Goal: Answer question/provide support: Share knowledge or assist other users

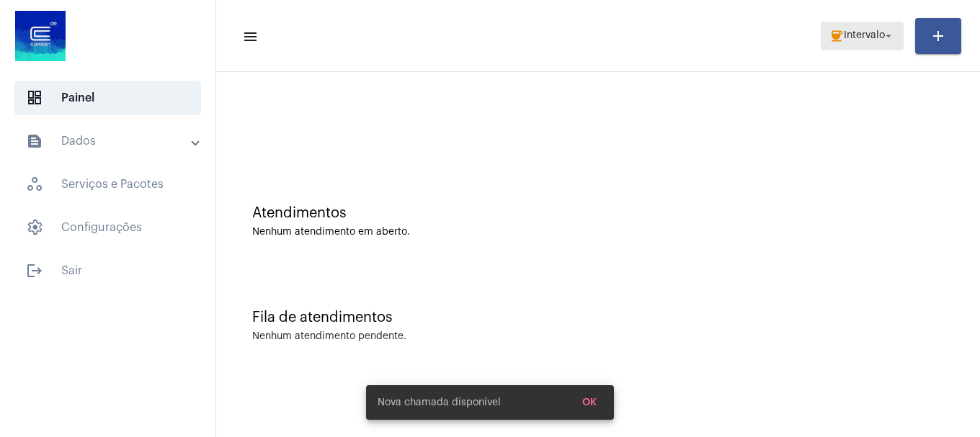
click at [877, 36] on span "Intervalo" at bounding box center [864, 36] width 41 height 10
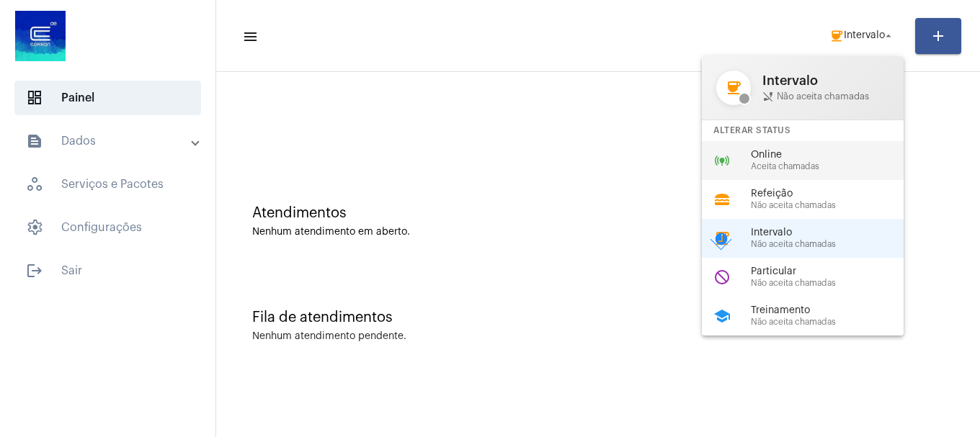
click at [795, 176] on div "online_prediction Online Aceita chamadas" at bounding box center [814, 160] width 225 height 39
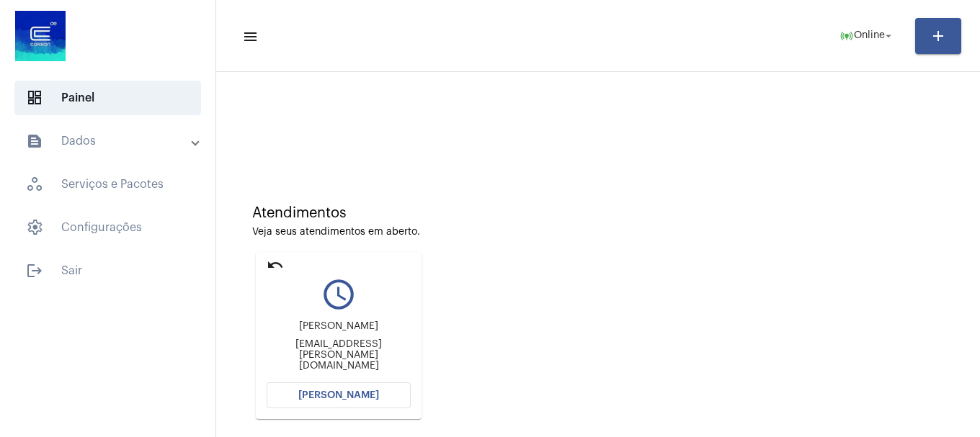
click at [833, 55] on mat-toolbar-row "menu online_prediction Online arrow_drop_down add" at bounding box center [598, 36] width 764 height 46
click at [839, 50] on button "online_prediction Online arrow_drop_down" at bounding box center [867, 36] width 73 height 29
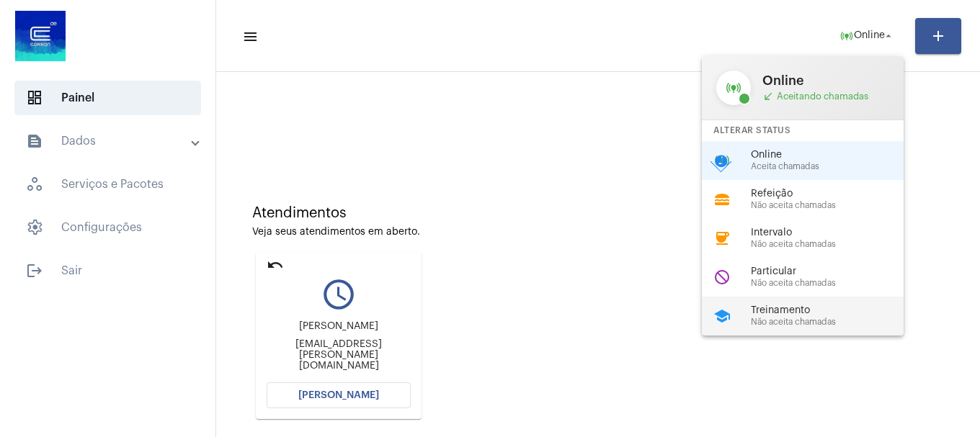
click at [854, 303] on div "school Treinamento Não aceita chamadas" at bounding box center [814, 316] width 225 height 39
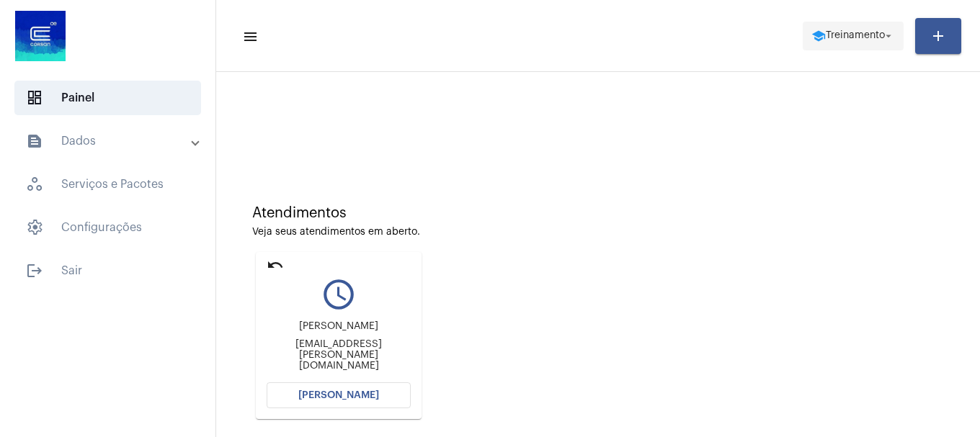
click at [839, 35] on span "Treinamento" at bounding box center [855, 36] width 59 height 10
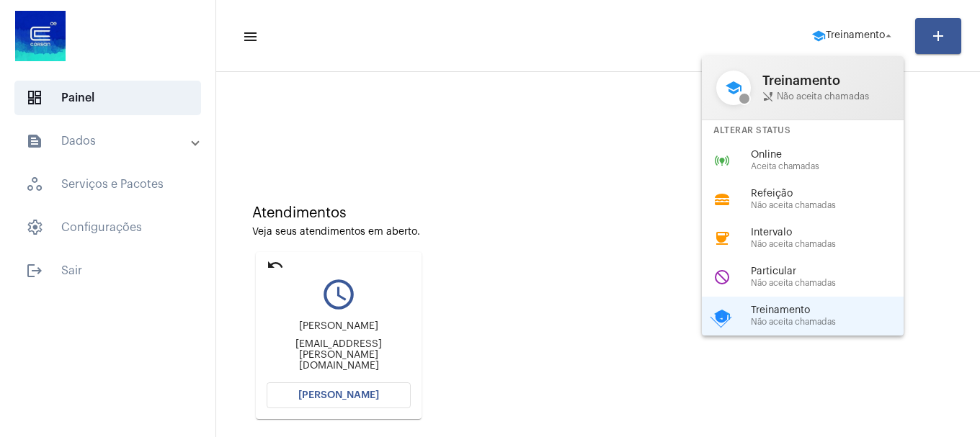
click at [836, 27] on div at bounding box center [490, 218] width 980 height 437
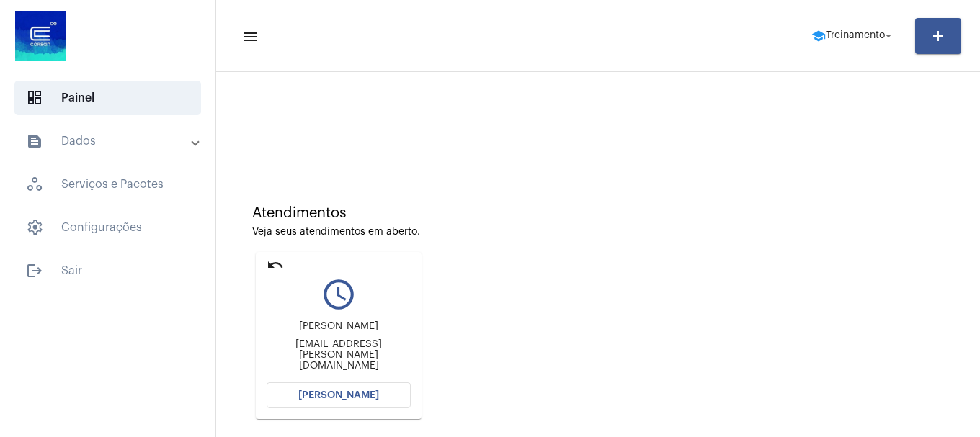
click at [859, 6] on mat-toolbar "menu school Treinamento arrow_drop_down add" at bounding box center [598, 36] width 764 height 72
click at [844, 32] on span "Treinamento" at bounding box center [855, 36] width 59 height 10
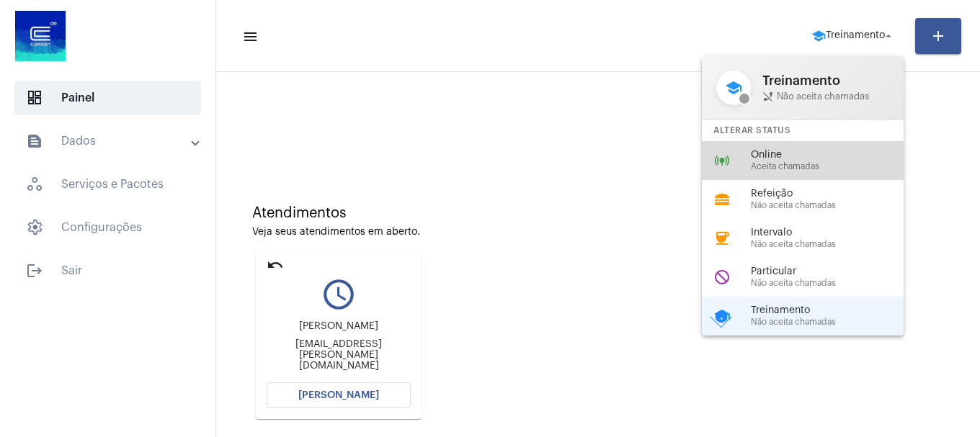
click at [796, 160] on span "Online" at bounding box center [833, 155] width 164 height 11
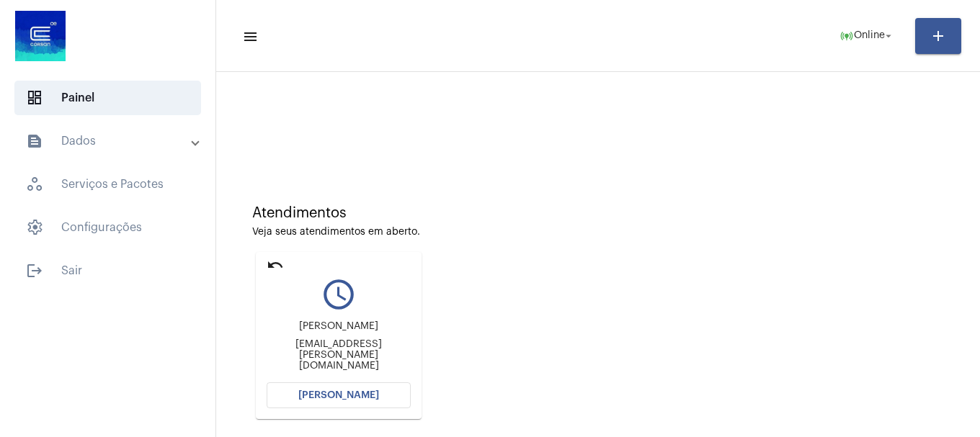
scroll to position [72, 0]
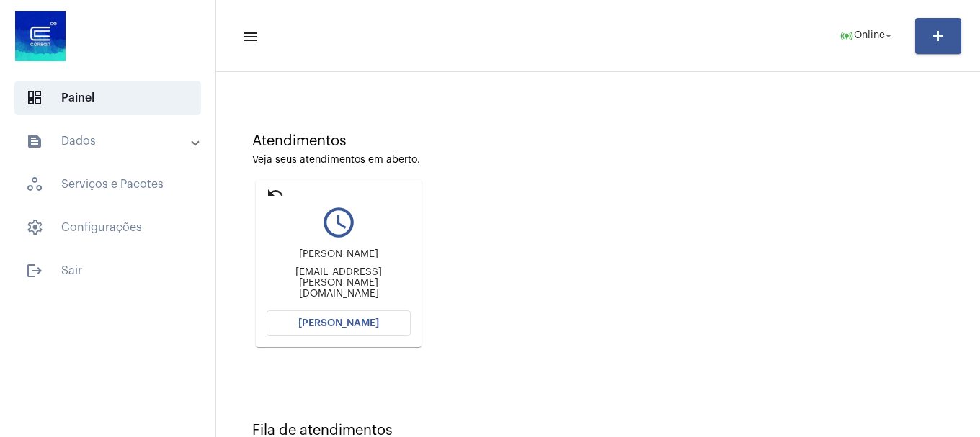
click at [355, 308] on mat-card "undo query_builder Lidiane Souza lidiane.goncalves@unimedpoa.com.br Abrir Chama…" at bounding box center [339, 263] width 166 height 167
click at [348, 322] on span "[PERSON_NAME]" at bounding box center [338, 323] width 81 height 10
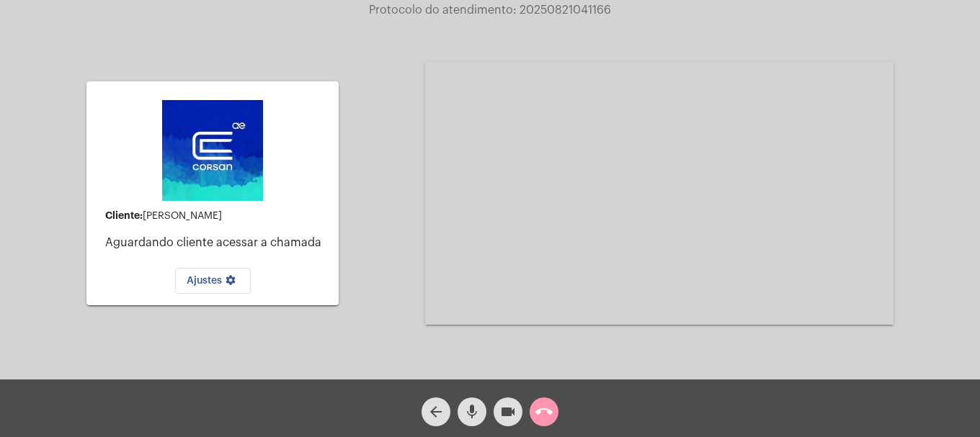
click at [500, 421] on mat-icon "videocam" at bounding box center [507, 411] width 17 height 17
click at [500, 421] on mat-icon "videocam_off" at bounding box center [507, 411] width 17 height 17
click at [553, 417] on button "call_end" at bounding box center [544, 412] width 29 height 29
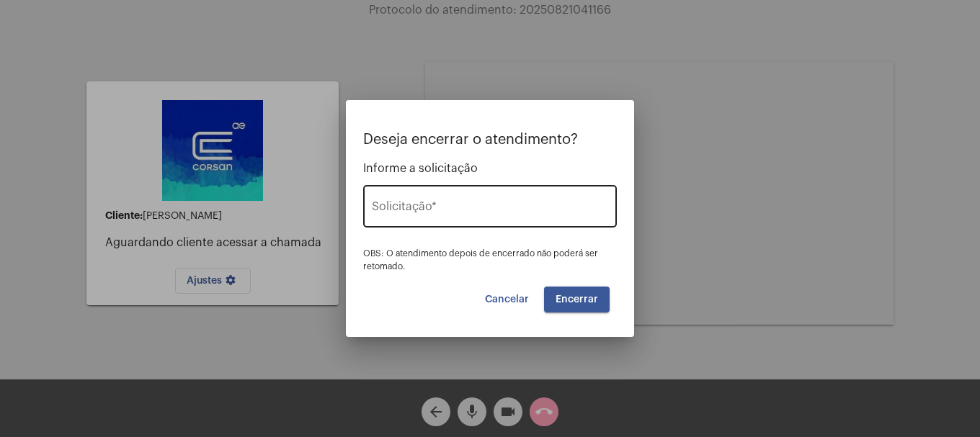
click at [426, 201] on div "Solicitação *" at bounding box center [490, 204] width 236 height 45
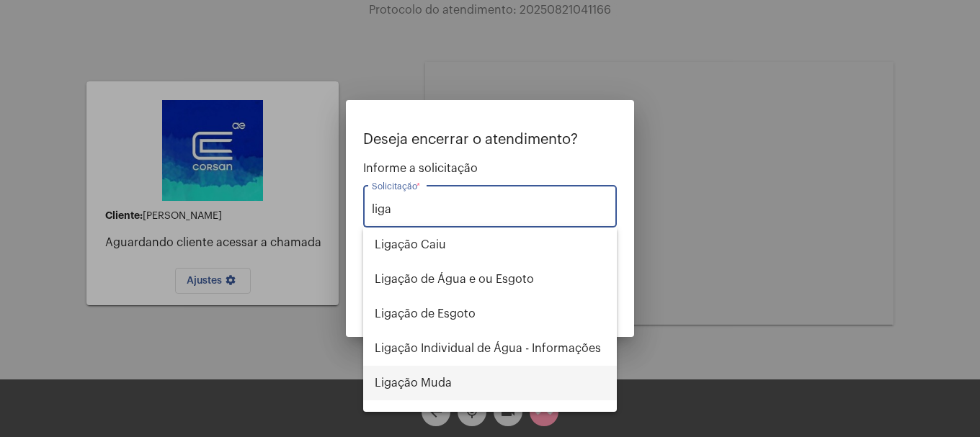
click at [462, 391] on span "Ligação Muda" at bounding box center [490, 383] width 231 height 35
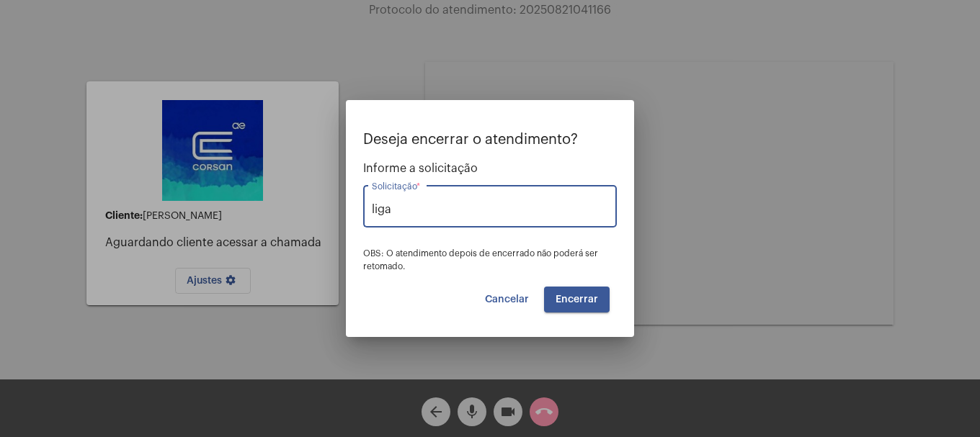
type input "Ligação Muda"
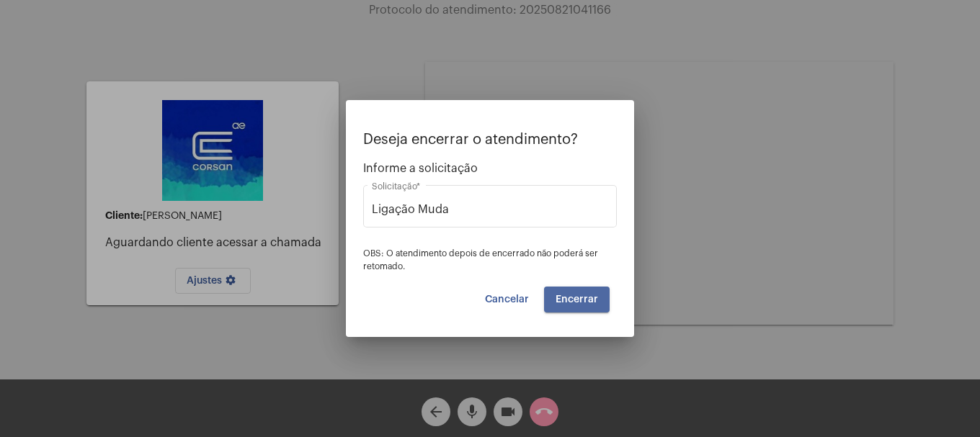
click at [585, 303] on span "Encerrar" at bounding box center [576, 300] width 43 height 10
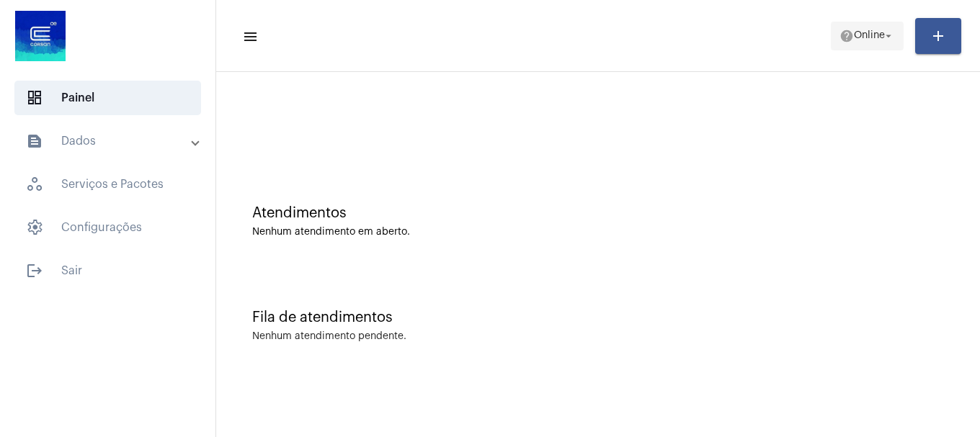
click at [880, 49] on button "help Online arrow_drop_down" at bounding box center [867, 36] width 73 height 29
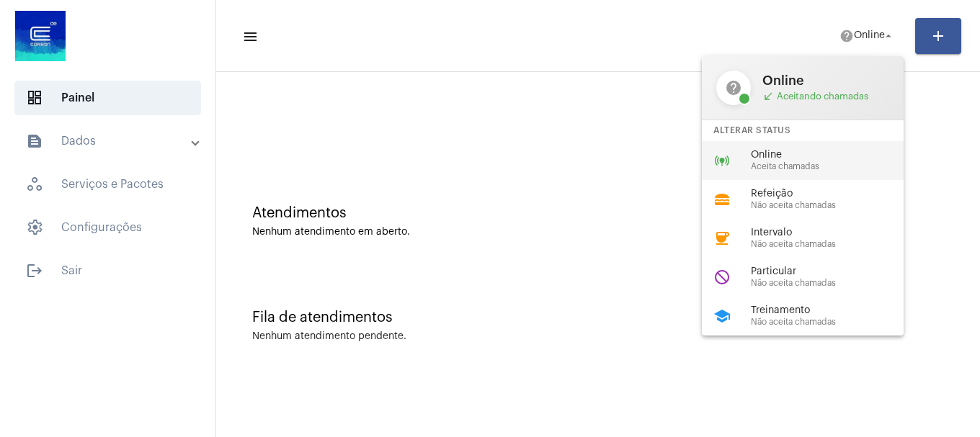
click at [781, 158] on span "Online" at bounding box center [833, 155] width 164 height 11
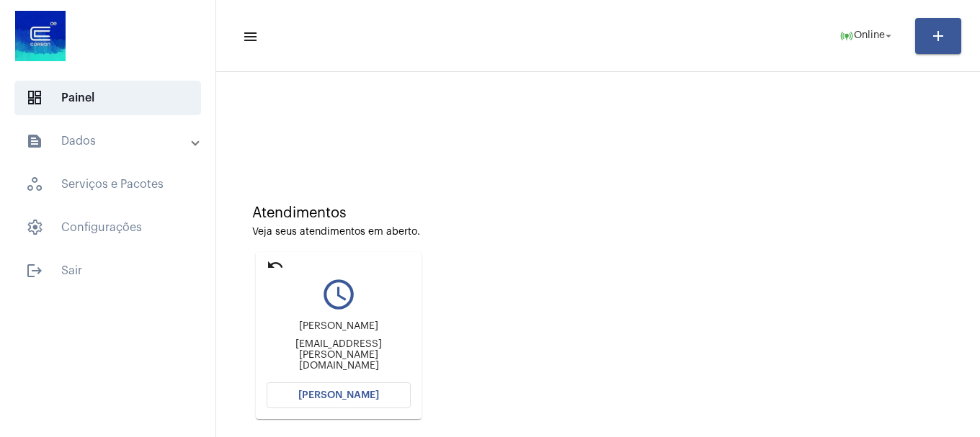
click at [369, 387] on button "[PERSON_NAME]" at bounding box center [339, 396] width 144 height 26
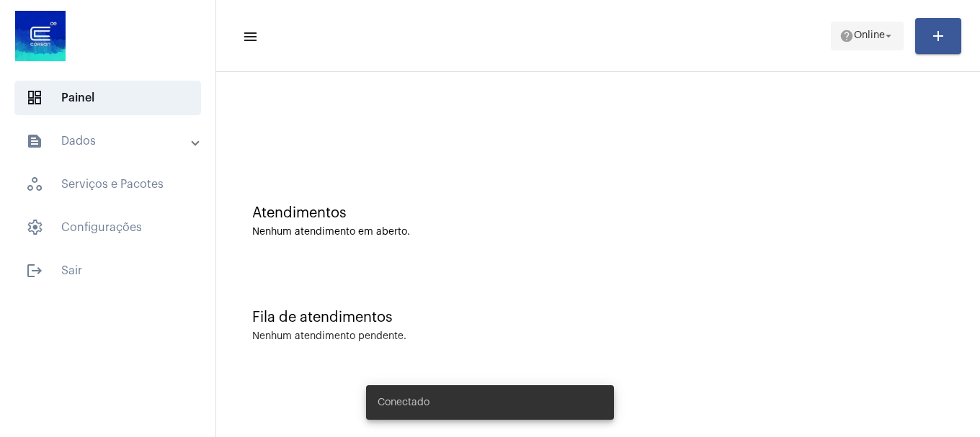
click at [844, 25] on span "help Online arrow_drop_down" at bounding box center [866, 35] width 55 height 26
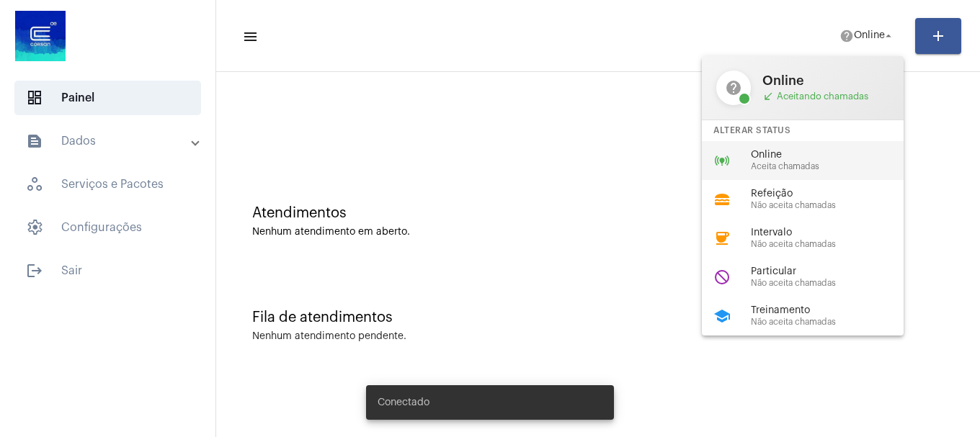
click at [818, 173] on div "online_prediction Online Aceita chamadas" at bounding box center [814, 160] width 225 height 39
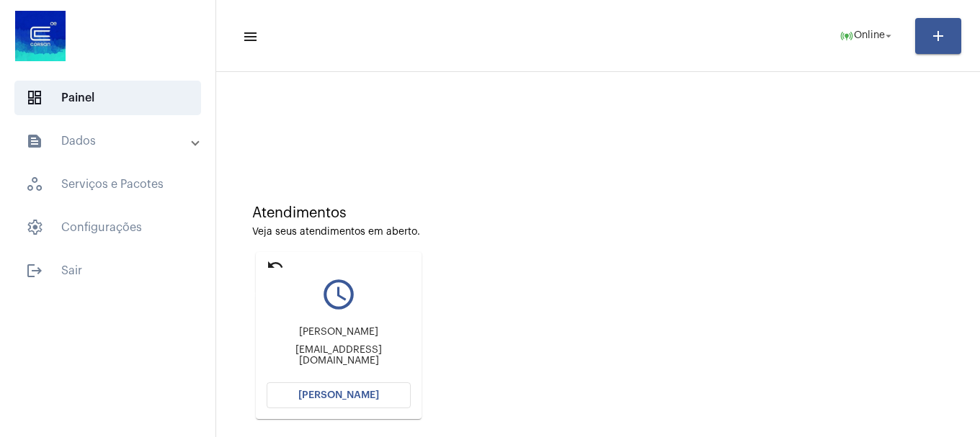
click at [271, 261] on mat-icon "undo" at bounding box center [275, 264] width 17 height 17
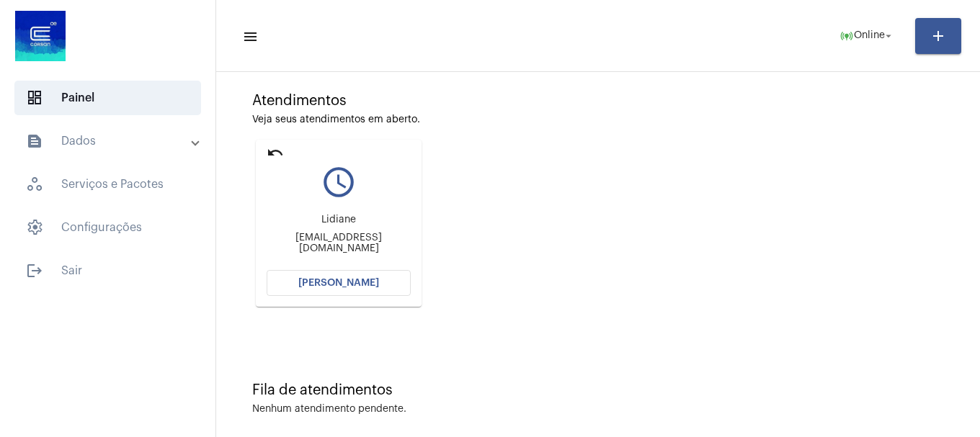
scroll to position [126, 0]
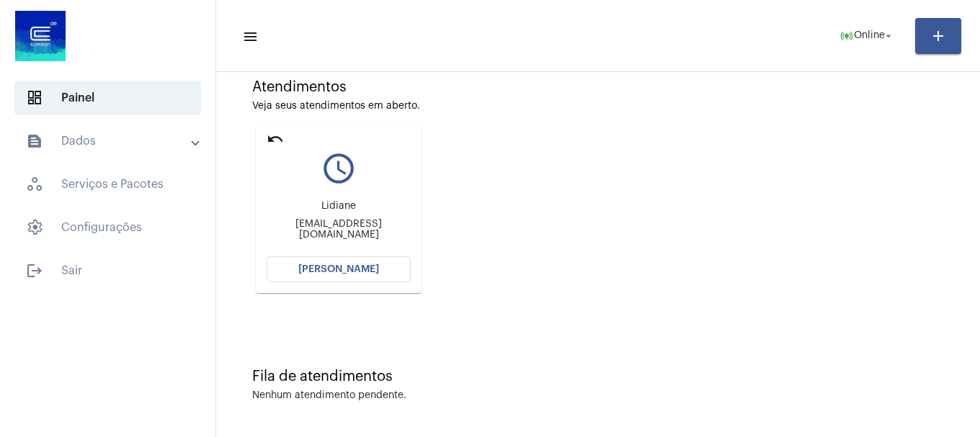
drag, startPoint x: 399, startPoint y: 259, endPoint x: 401, endPoint y: 269, distance: 9.5
click at [401, 269] on button "[PERSON_NAME]" at bounding box center [339, 269] width 144 height 26
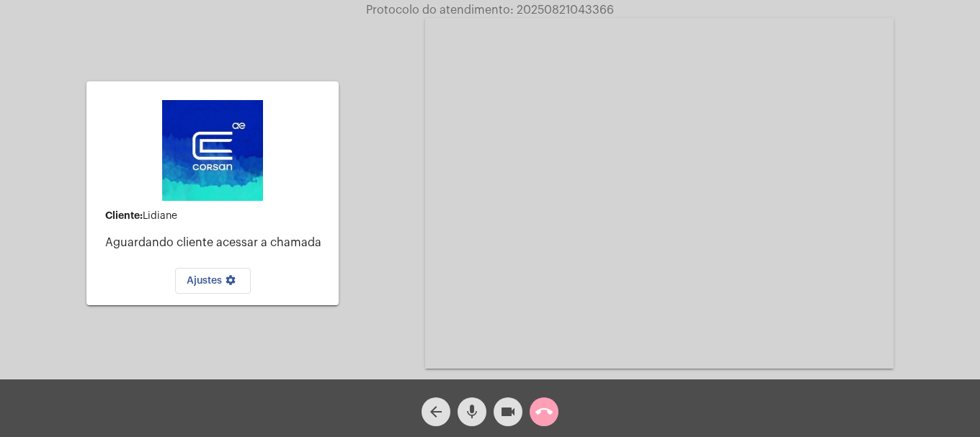
click at [548, 417] on mat-icon "call_end" at bounding box center [543, 411] width 17 height 17
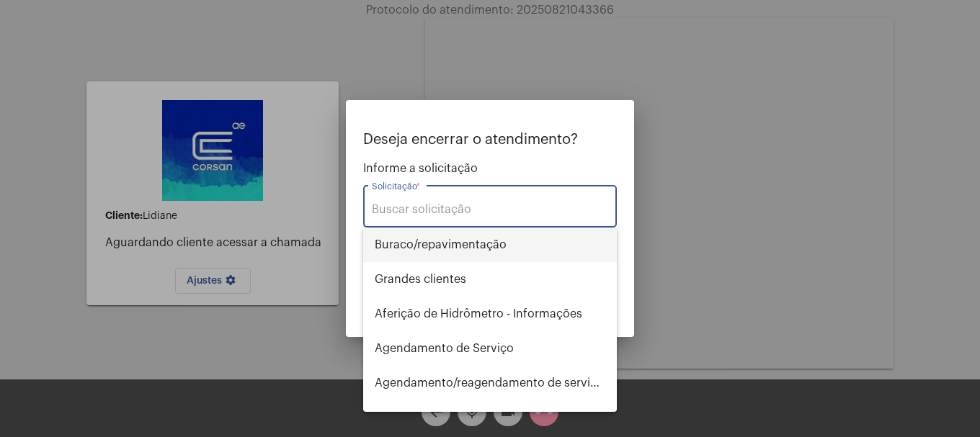
click at [435, 230] on span "⁠Buraco/repavimentação" at bounding box center [490, 245] width 231 height 35
type input "⁠Buraco/repavimentação"
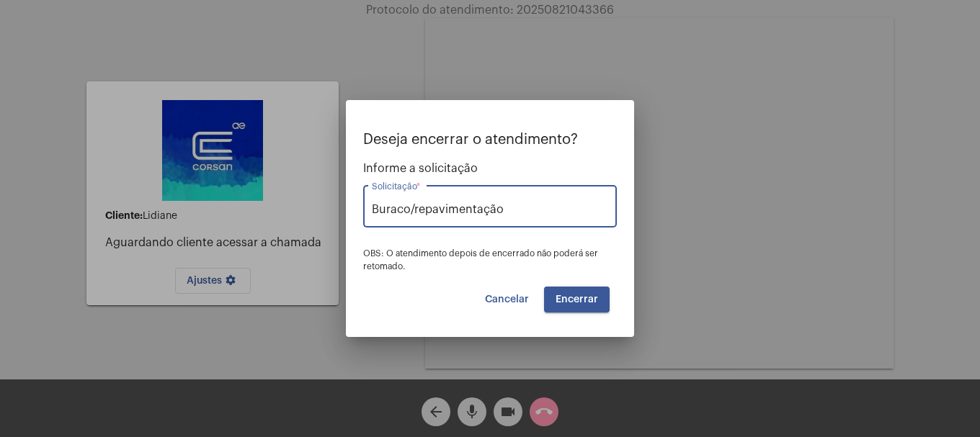
click at [170, 207] on div "Deseja encerrar o atendimento? Informe a solicitação ⁠Buraco/repavimentação Sol…" at bounding box center [490, 218] width 980 height 437
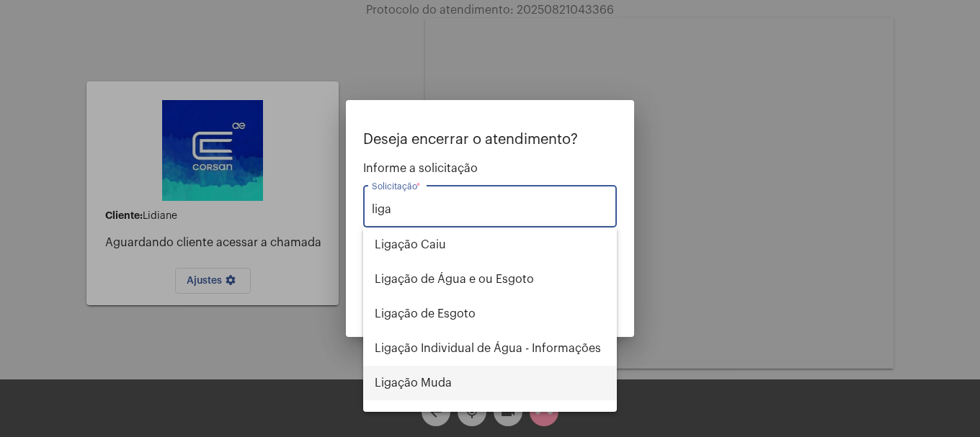
click at [429, 399] on span "Ligação Muda" at bounding box center [490, 383] width 231 height 35
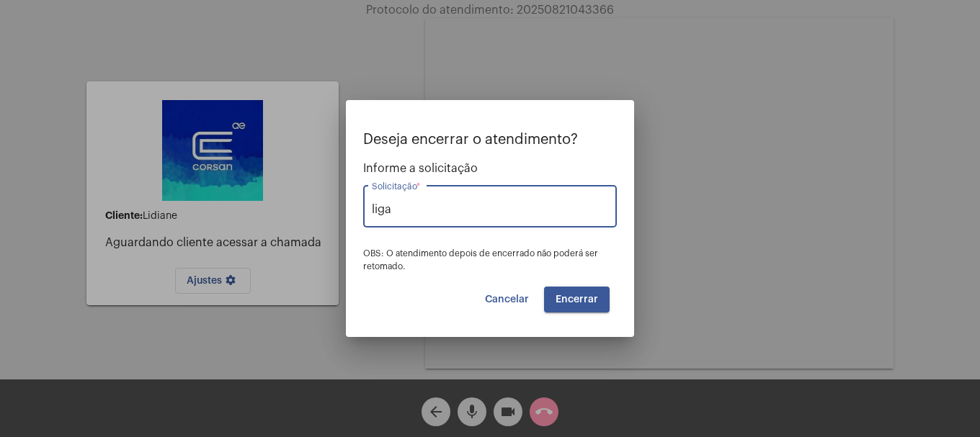
type input "Ligação Muda"
click at [568, 304] on span "Encerrar" at bounding box center [576, 300] width 43 height 10
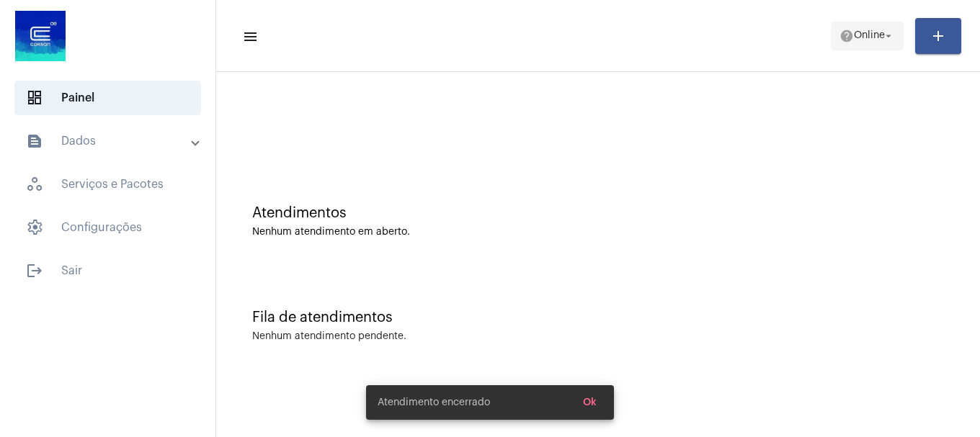
click at [854, 35] on span "Online" at bounding box center [869, 36] width 31 height 10
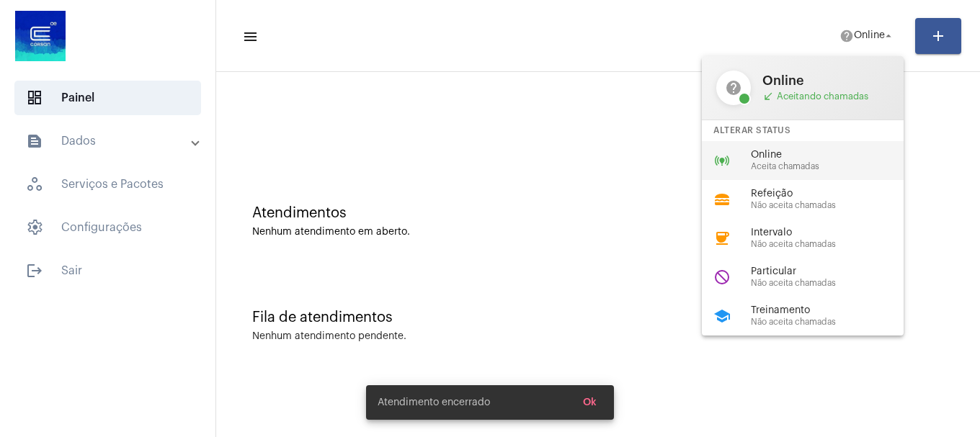
click at [852, 177] on div "online_prediction Online Aceita chamadas" at bounding box center [814, 160] width 225 height 39
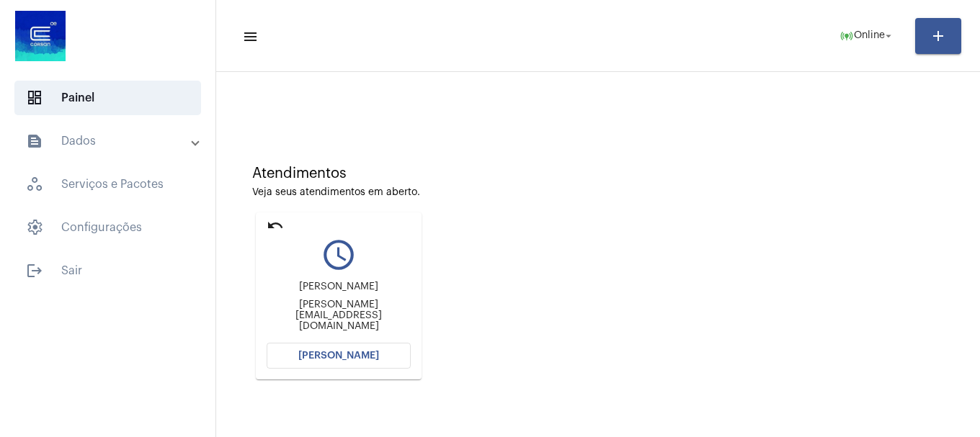
scroll to position [126, 0]
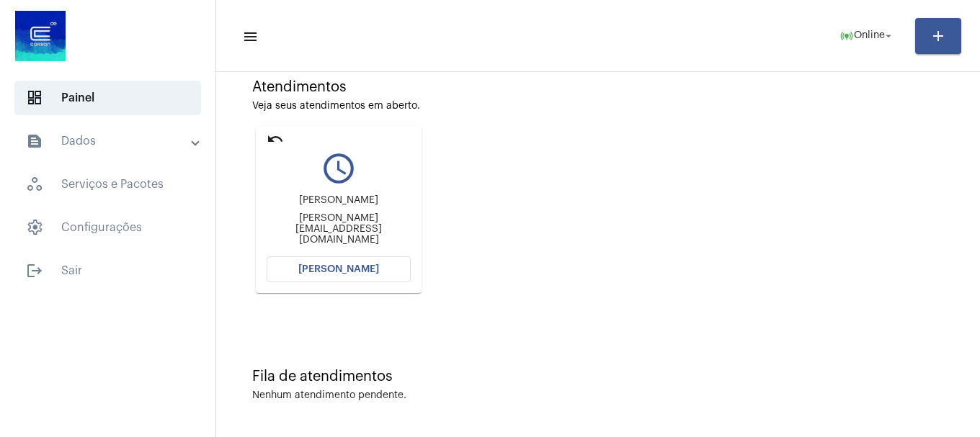
click at [327, 267] on span "[PERSON_NAME]" at bounding box center [338, 269] width 81 height 10
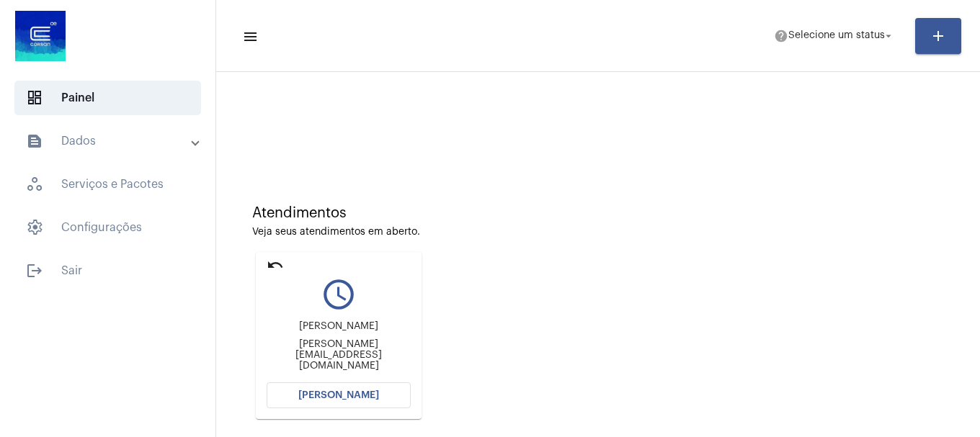
click at [333, 398] on span "[PERSON_NAME]" at bounding box center [338, 395] width 81 height 10
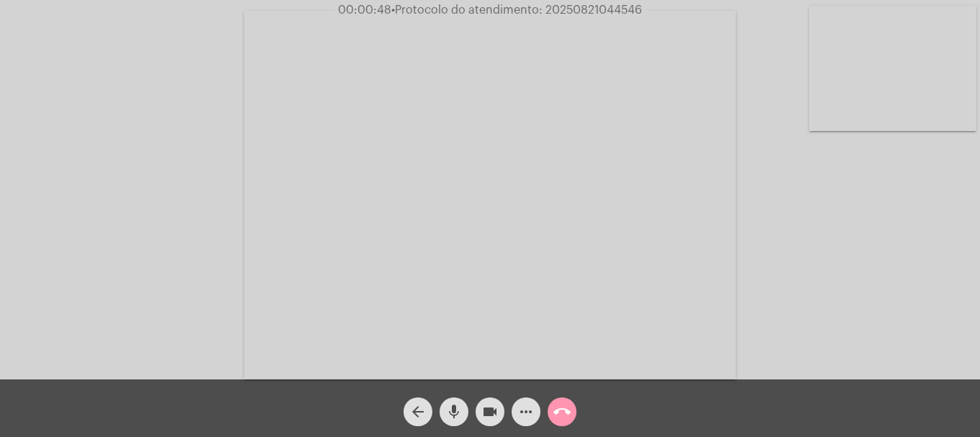
click at [545, 402] on div "call_end" at bounding box center [562, 408] width 36 height 36
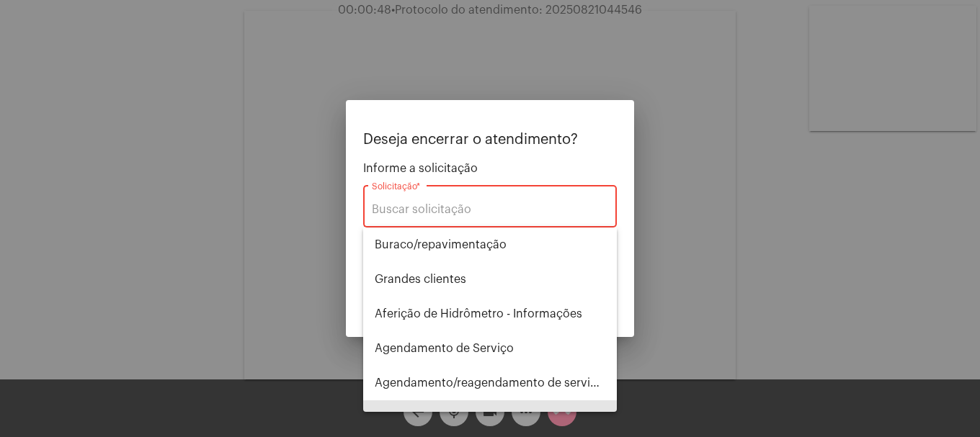
click at [561, 408] on span "Alterar nome do usuário na fatura" at bounding box center [490, 418] width 231 height 35
type input "Alterar nome do usuário na fatura"
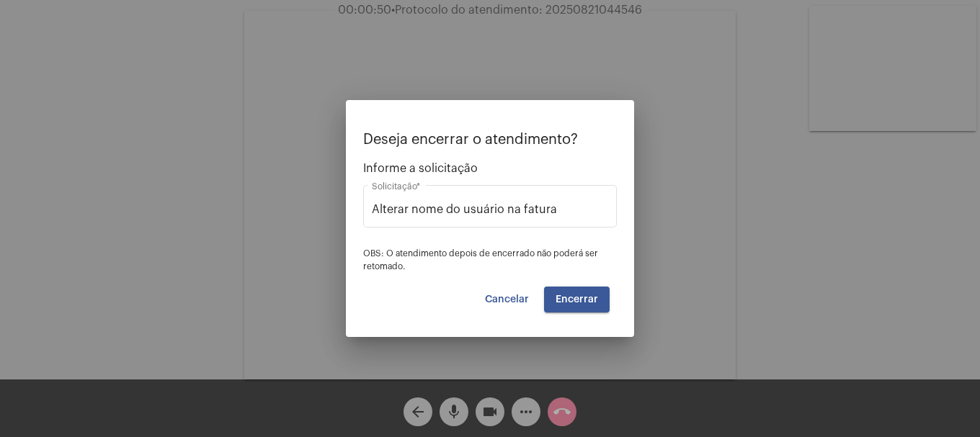
drag, startPoint x: 519, startPoint y: 322, endPoint x: 514, endPoint y: 308, distance: 15.3
click at [519, 321] on mat-dialog-container "Deseja encerrar o atendimento? Informe a solicitação Alterar nome do usuário na…" at bounding box center [490, 218] width 288 height 237
drag, startPoint x: 514, startPoint y: 308, endPoint x: 496, endPoint y: 352, distance: 48.2
click at [513, 307] on button "Cancelar" at bounding box center [506, 300] width 67 height 26
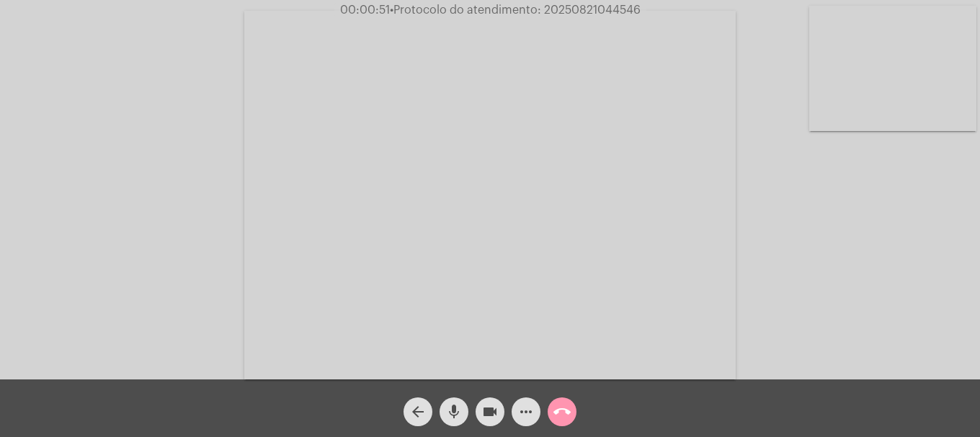
click at [555, 404] on mat-icon "call_end" at bounding box center [561, 411] width 17 height 17
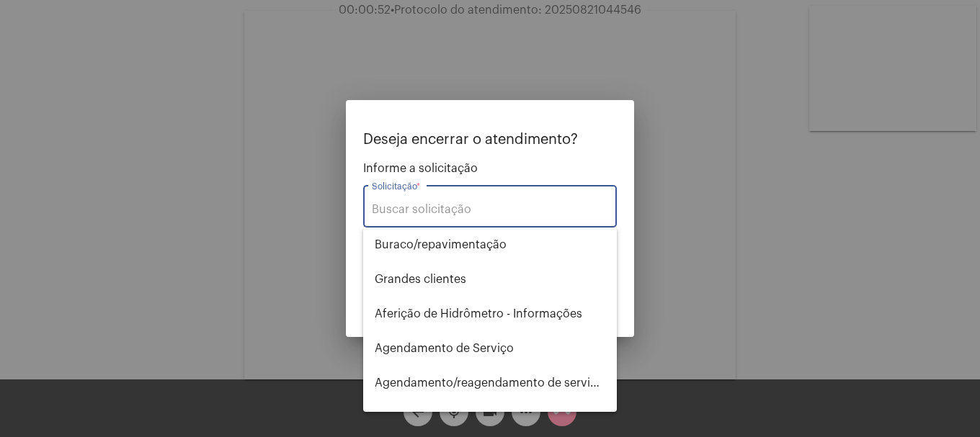
click at [495, 212] on input "Solicitação *" at bounding box center [490, 209] width 236 height 13
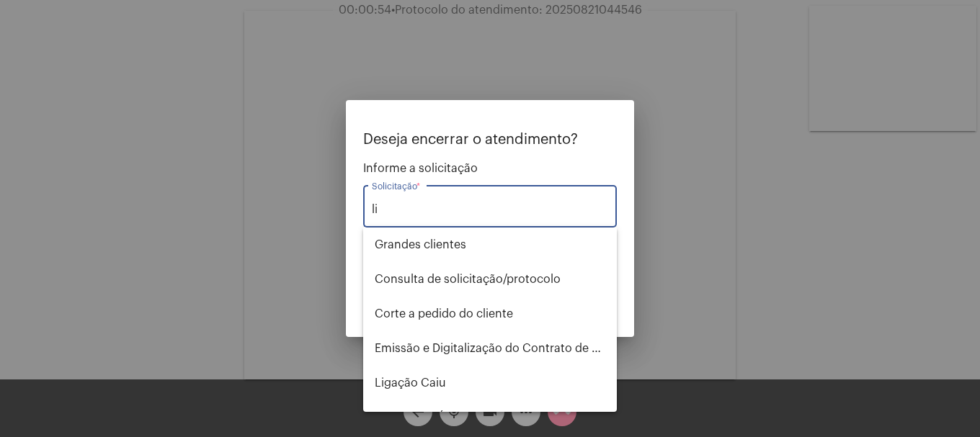
type input "l"
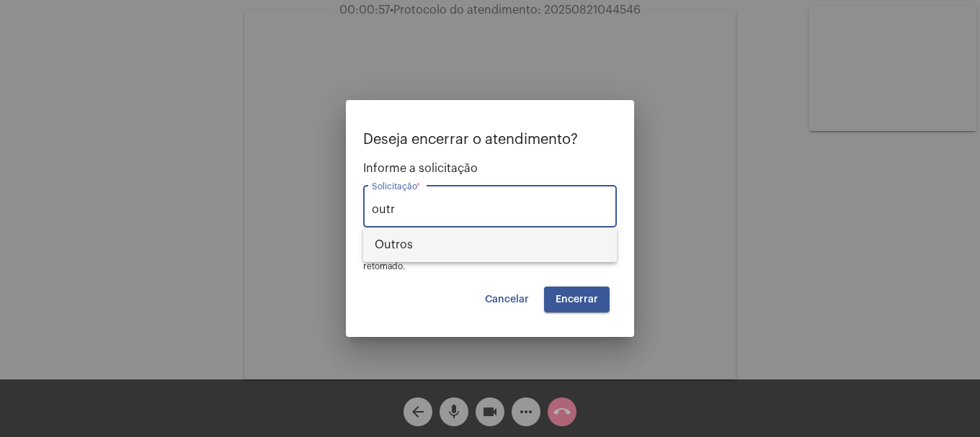
click at [488, 238] on span "Outros" at bounding box center [490, 245] width 231 height 35
type input "Outros"
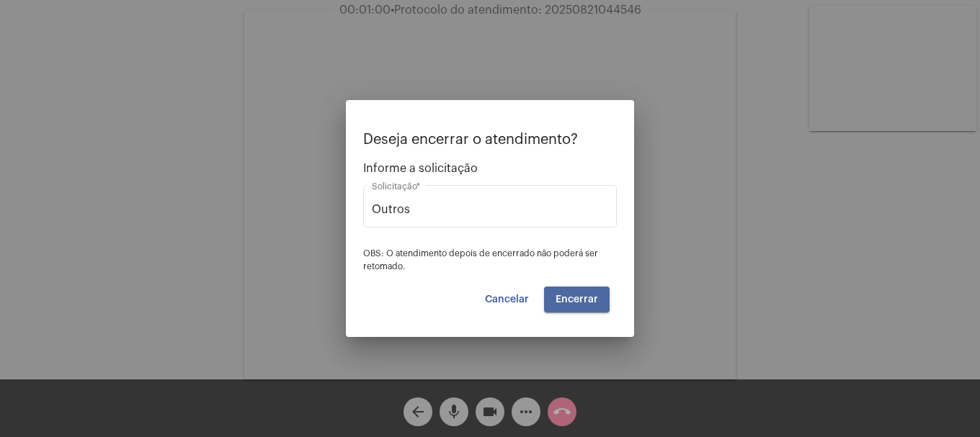
click at [571, 292] on button "Encerrar" at bounding box center [577, 300] width 66 height 26
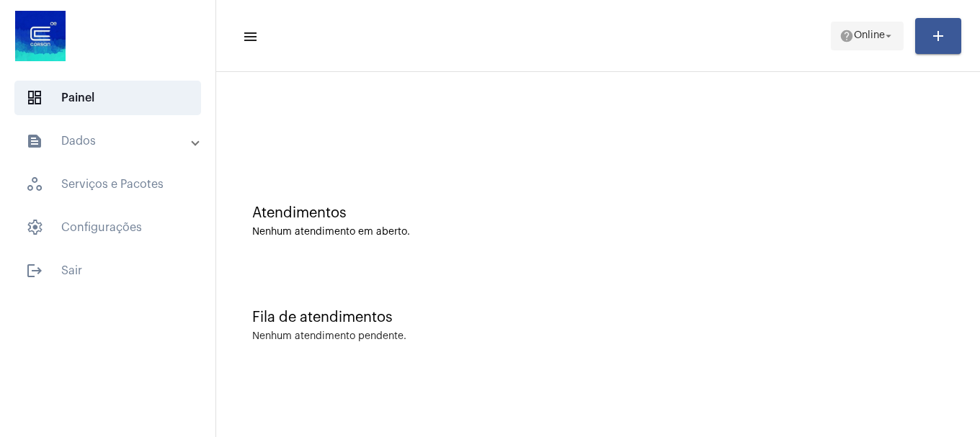
click at [863, 37] on span "Online" at bounding box center [869, 36] width 31 height 10
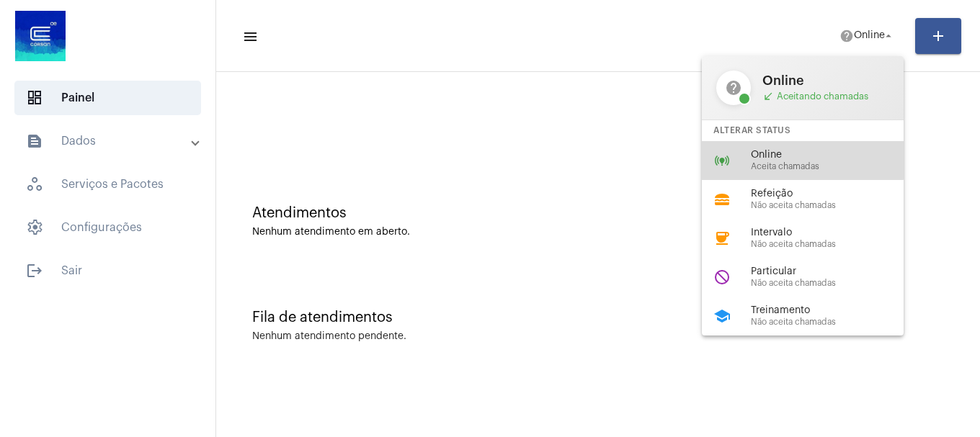
click at [795, 148] on div "online_prediction Online Aceita chamadas" at bounding box center [814, 160] width 225 height 39
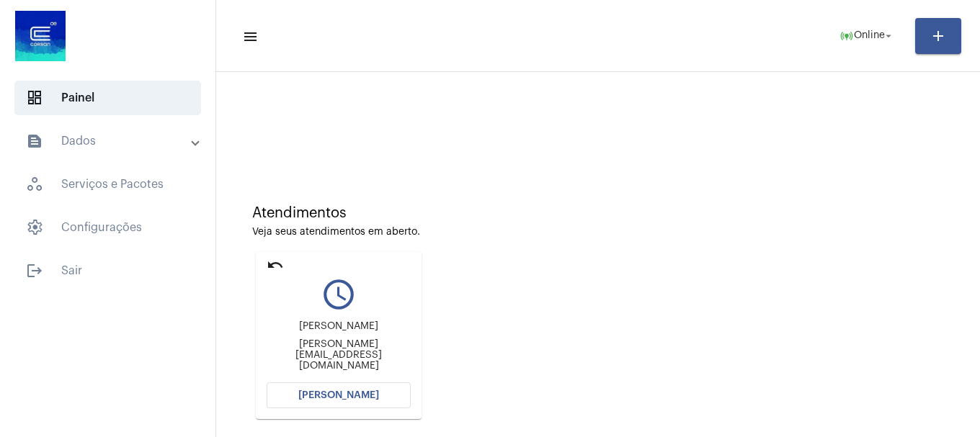
click at [360, 388] on button "[PERSON_NAME]" at bounding box center [339, 396] width 144 height 26
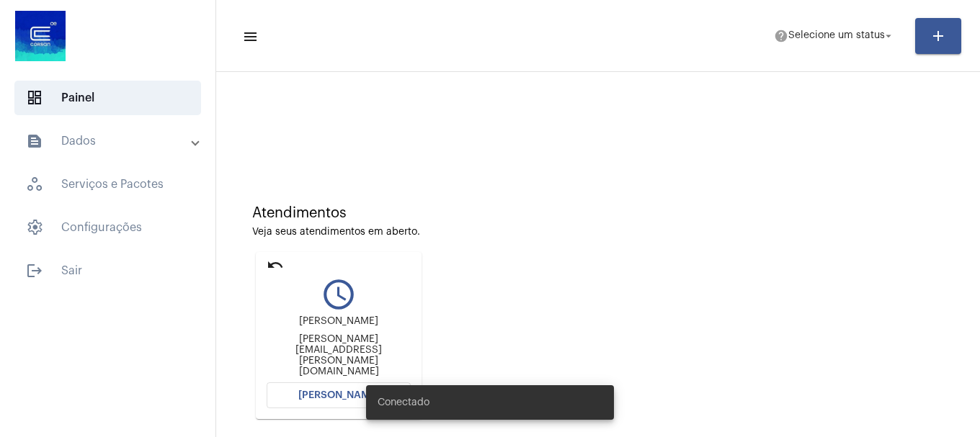
click at [275, 260] on mat-icon "undo" at bounding box center [275, 264] width 17 height 17
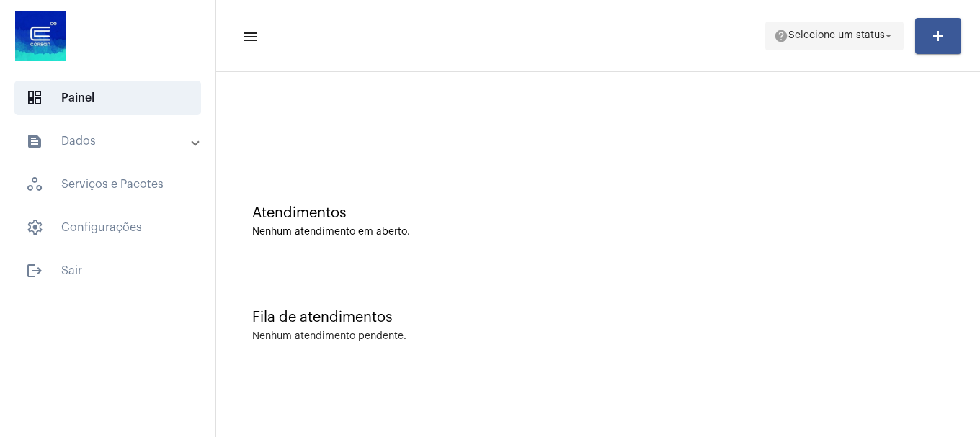
click at [827, 38] on span "Selecione um status" at bounding box center [836, 36] width 97 height 10
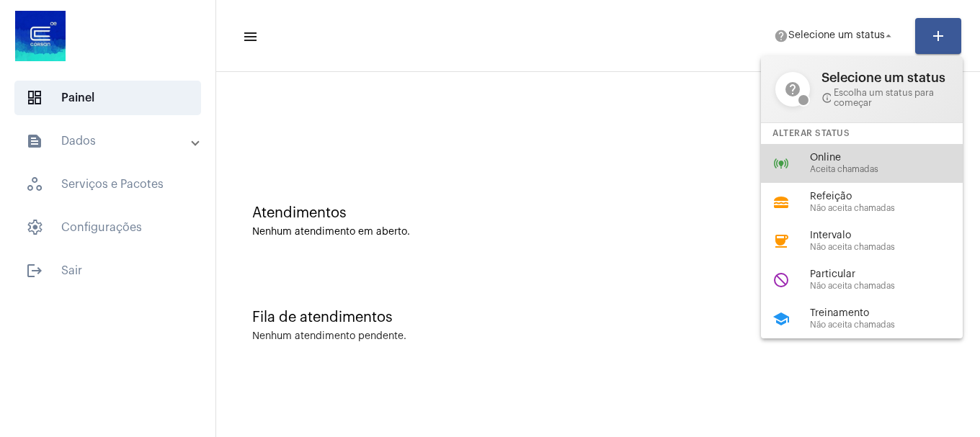
click at [826, 163] on span "Online" at bounding box center [892, 158] width 164 height 11
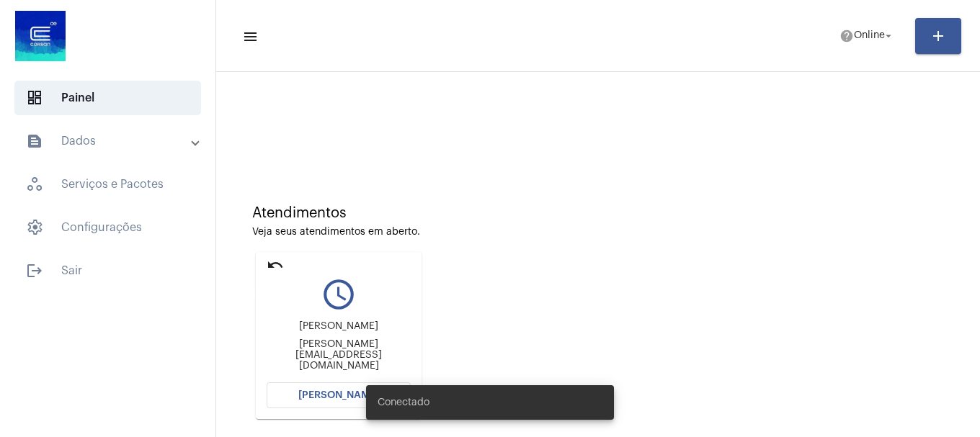
click at [274, 260] on mat-icon "undo" at bounding box center [275, 264] width 17 height 17
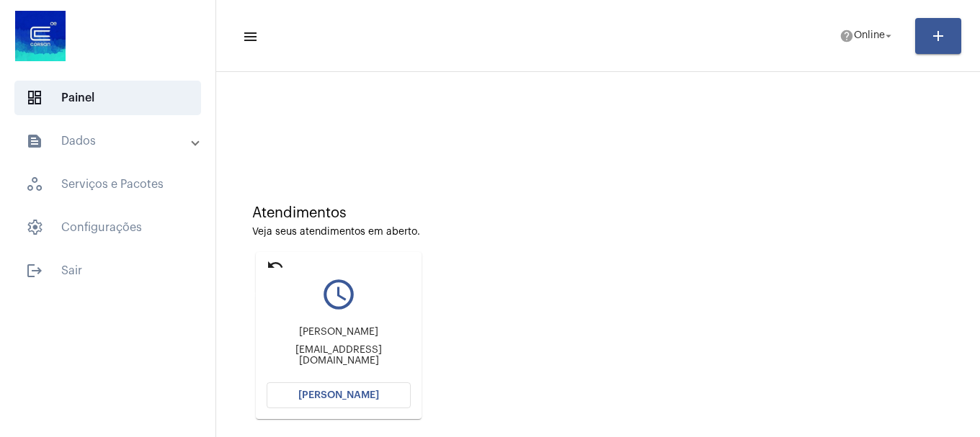
drag, startPoint x: 268, startPoint y: 259, endPoint x: 278, endPoint y: 267, distance: 13.3
click at [278, 267] on mat-icon "undo" at bounding box center [275, 264] width 17 height 17
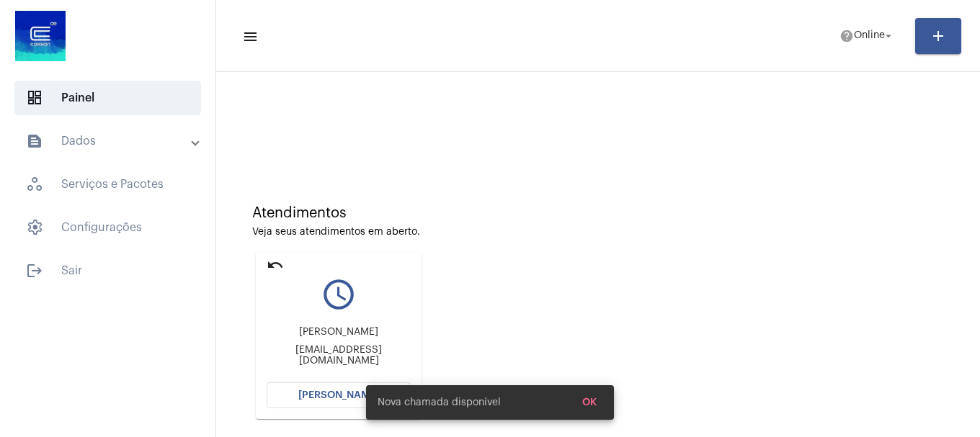
click at [276, 260] on mat-icon "undo" at bounding box center [275, 264] width 17 height 17
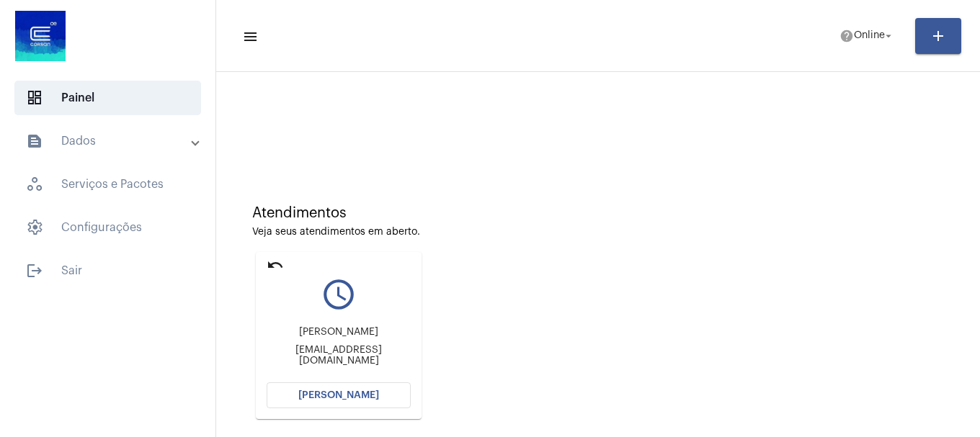
click at [344, 381] on mat-card "undo query_builder [PERSON_NAME] [PERSON_NAME][EMAIL_ADDRESS][DOMAIN_NAME] [PER…" at bounding box center [339, 335] width 166 height 167
click at [839, 45] on span "help Online arrow_drop_down" at bounding box center [866, 35] width 55 height 26
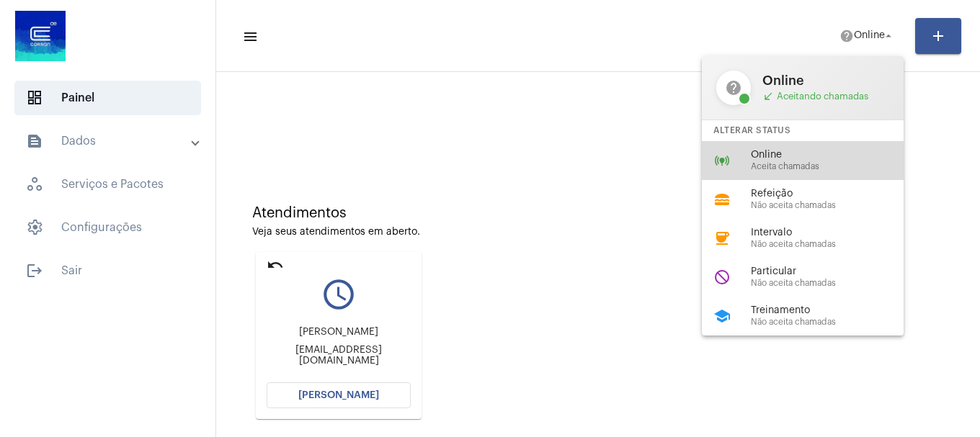
click at [797, 158] on span "Online" at bounding box center [833, 155] width 164 height 11
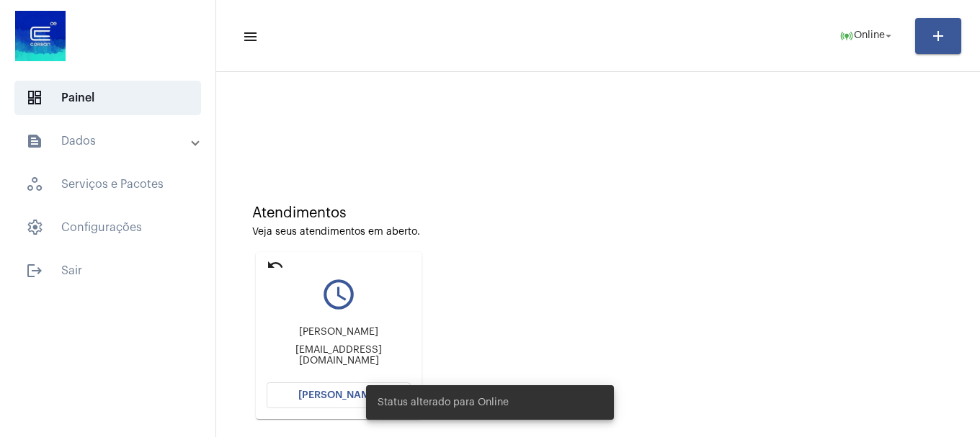
click at [356, 395] on div "Status alterado para Online" at bounding box center [490, 402] width 282 height 69
click at [315, 409] on mat-card "undo query_builder [PERSON_NAME] [PERSON_NAME][EMAIL_ADDRESS][DOMAIN_NAME] [PER…" at bounding box center [339, 335] width 166 height 167
click at [316, 405] on button "[PERSON_NAME]" at bounding box center [339, 396] width 144 height 26
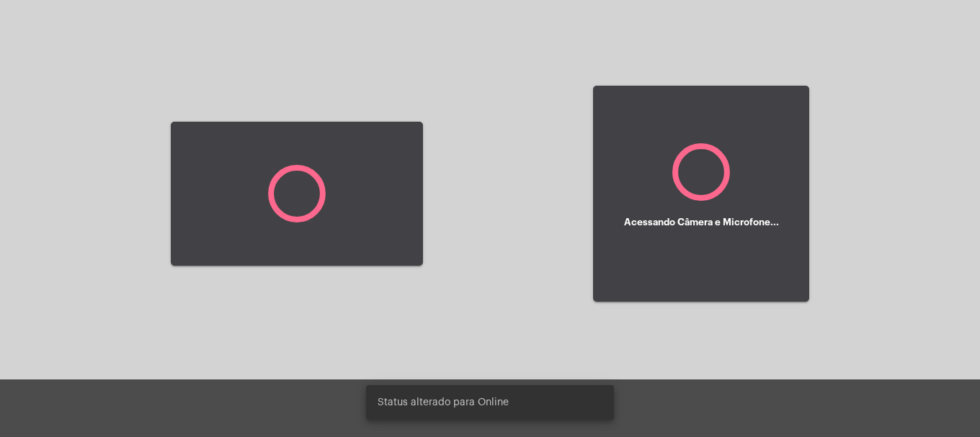
click at [318, 403] on div at bounding box center [490, 409] width 980 height 58
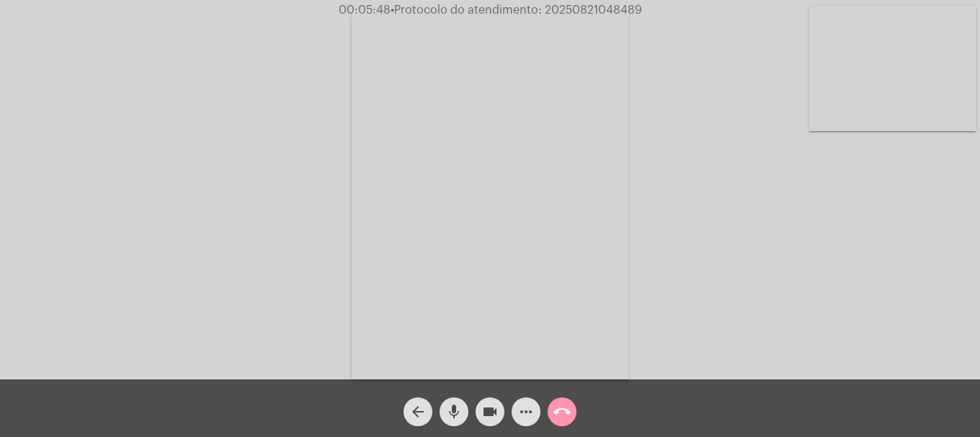
click at [477, 413] on button "videocam" at bounding box center [489, 412] width 29 height 29
click at [494, 414] on mat-icon "videocam_off" at bounding box center [489, 411] width 17 height 17
click at [532, 411] on mat-icon "more_horiz" at bounding box center [525, 411] width 17 height 17
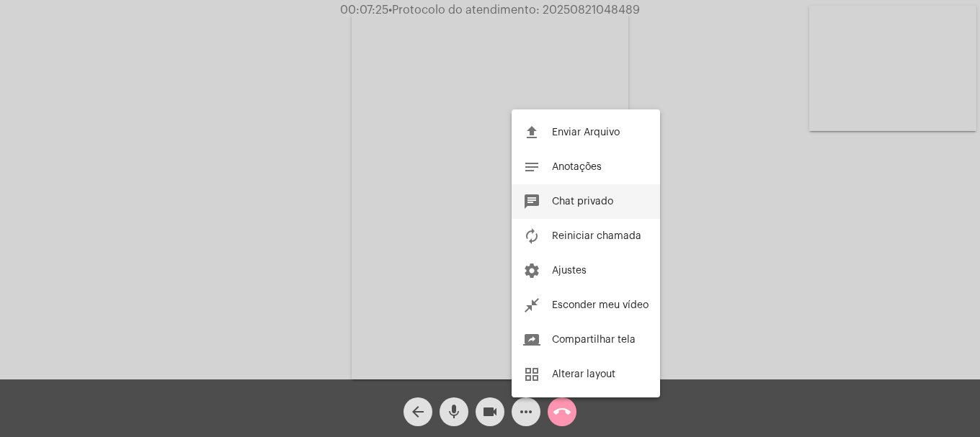
click at [591, 194] on button "chat Chat privado" at bounding box center [586, 201] width 148 height 35
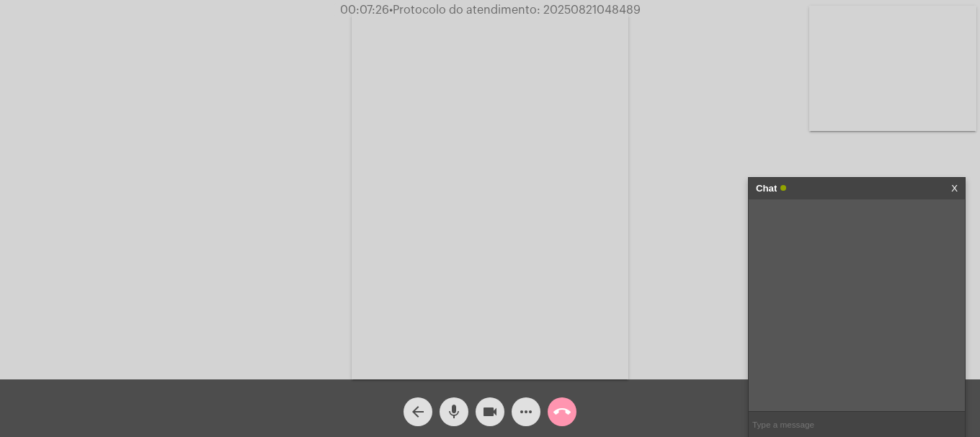
click at [804, 429] on input "text" at bounding box center [857, 424] width 216 height 25
paste input "31667236091"
type input "31667236091"
click at [493, 414] on mat-icon "videocam" at bounding box center [489, 411] width 17 height 17
click at [455, 415] on mat-icon "mic" at bounding box center [453, 411] width 17 height 17
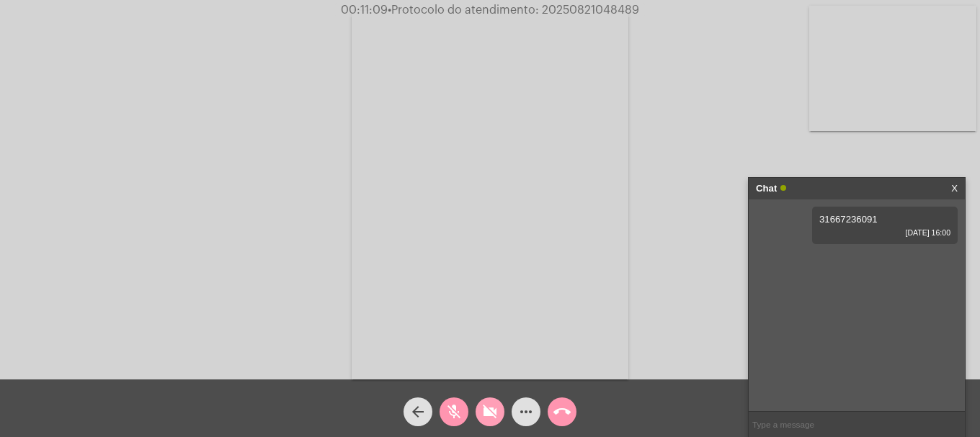
click at [492, 414] on mat-icon "videocam_off" at bounding box center [489, 411] width 17 height 17
click at [463, 413] on button "mic_off" at bounding box center [453, 412] width 29 height 29
click at [560, 406] on mat-icon "call_end" at bounding box center [561, 411] width 17 height 17
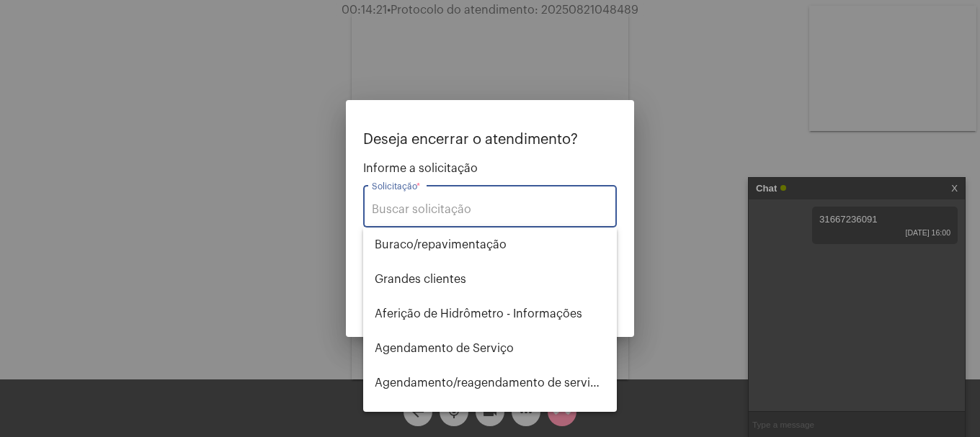
click at [494, 209] on input "Solicitação *" at bounding box center [490, 209] width 236 height 13
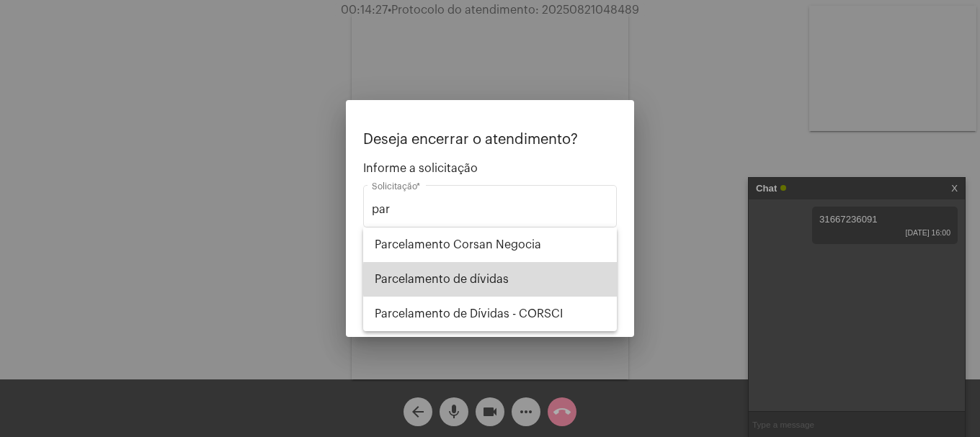
click at [512, 280] on span "Parcelamento de dívidas" at bounding box center [490, 279] width 231 height 35
type input "Parcelamento de dívidas"
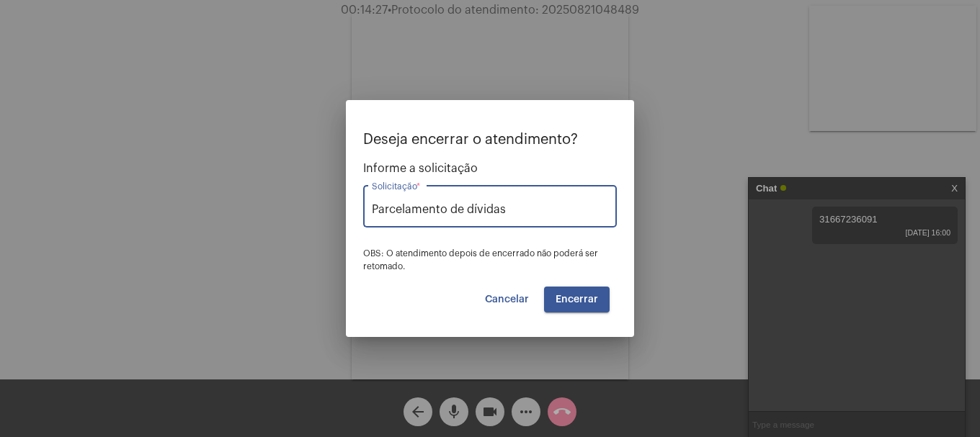
click at [589, 303] on span "Encerrar" at bounding box center [576, 300] width 43 height 10
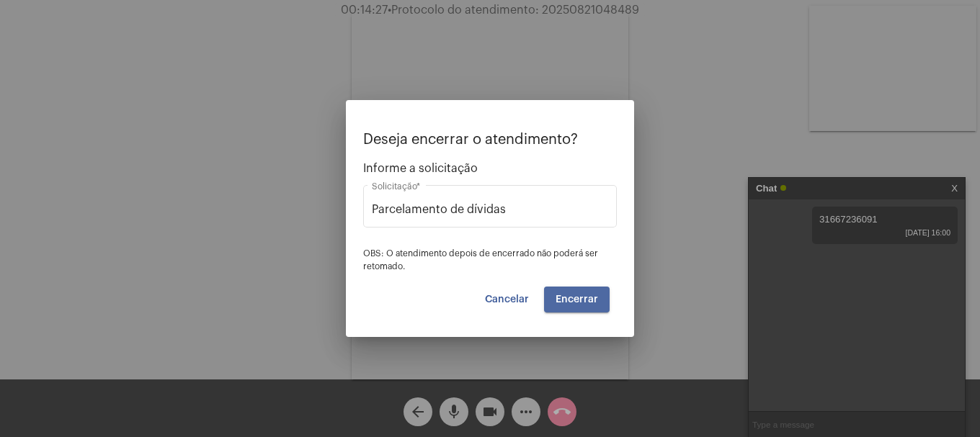
click at [589, 303] on span "Encerrar" at bounding box center [576, 300] width 43 height 10
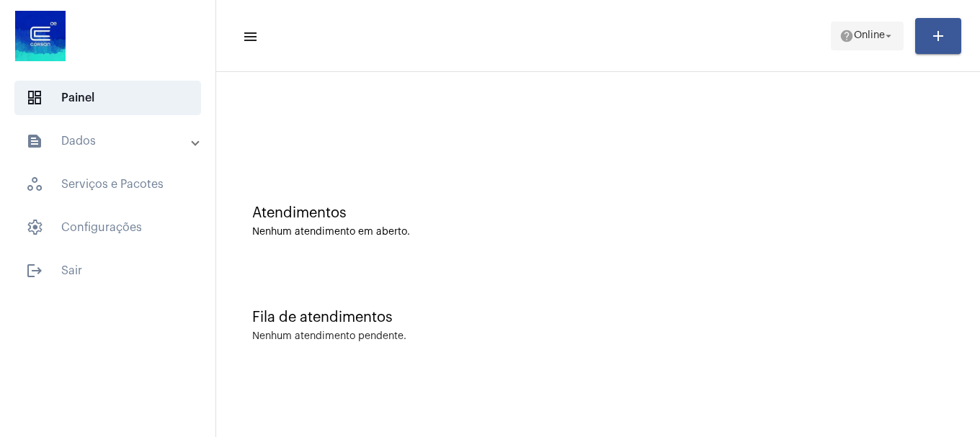
click at [844, 45] on span "help Online arrow_drop_down" at bounding box center [866, 35] width 55 height 26
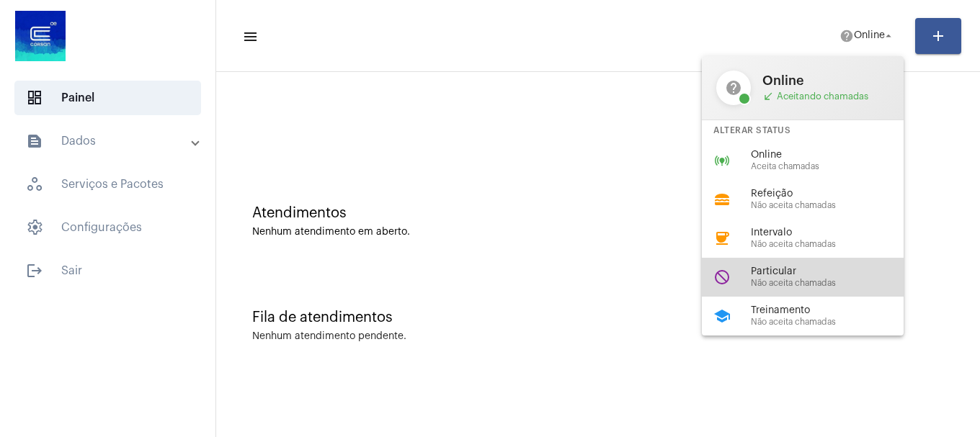
click at [787, 285] on span "Não aceita chamadas" at bounding box center [833, 283] width 164 height 9
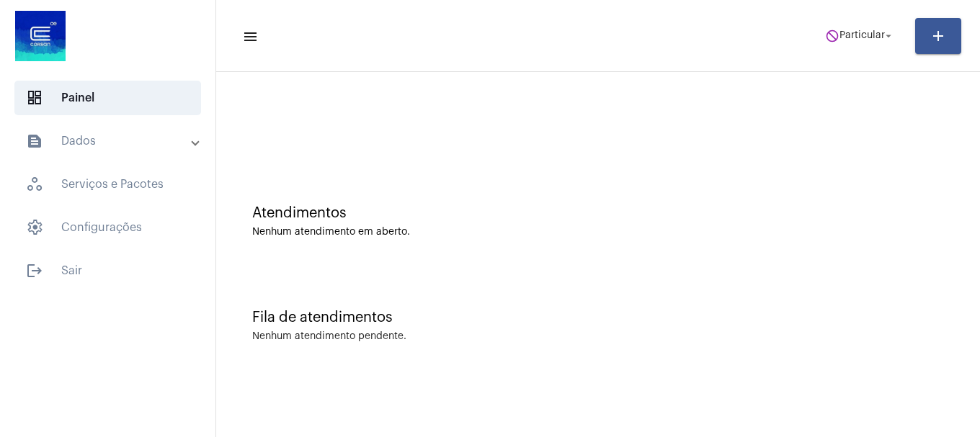
click at [803, 37] on mat-toolbar-row "menu do_not_disturb Particular arrow_drop_down add" at bounding box center [598, 36] width 764 height 46
click at [831, 51] on mat-toolbar-row "menu do_not_disturb Particular arrow_drop_down add" at bounding box center [598, 36] width 764 height 46
click at [835, 42] on span "do_not_disturb Particular arrow_drop_down" at bounding box center [860, 35] width 70 height 26
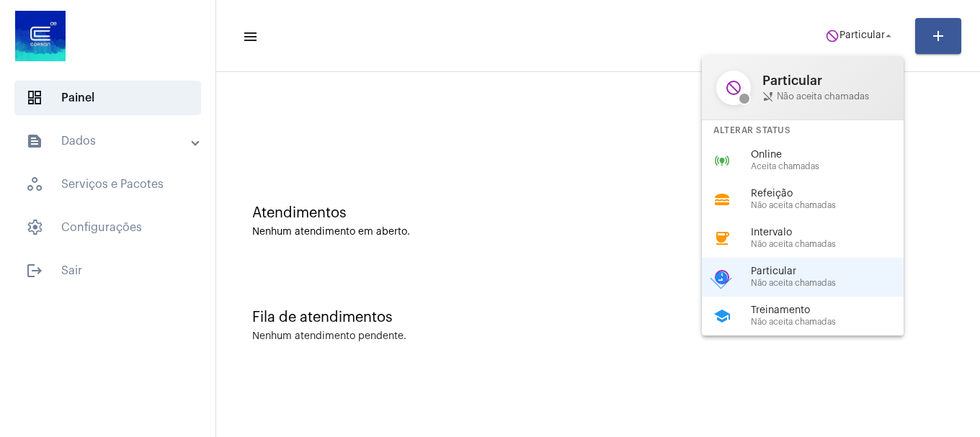
click at [818, 163] on span "Aceita chamadas" at bounding box center [833, 166] width 164 height 9
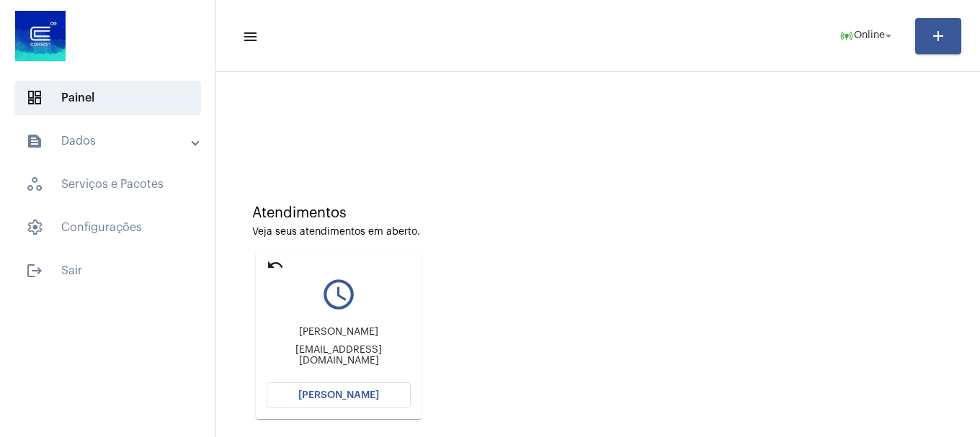
click at [323, 398] on span "[PERSON_NAME]" at bounding box center [338, 395] width 81 height 10
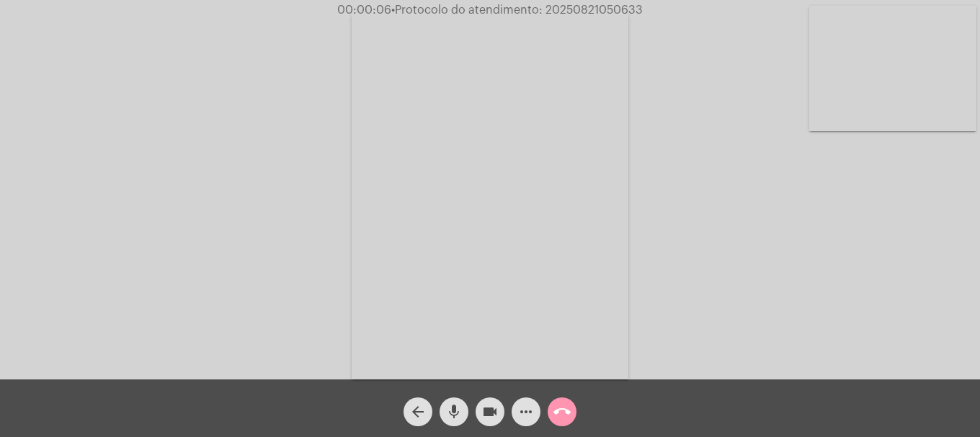
click at [899, 122] on video at bounding box center [892, 68] width 167 height 125
click at [176, 277] on video at bounding box center [190, 193] width 167 height 223
click at [591, 8] on span "• Protocolo do atendimento: 20250821050633" at bounding box center [515, 10] width 251 height 12
copy span "20250821050633"
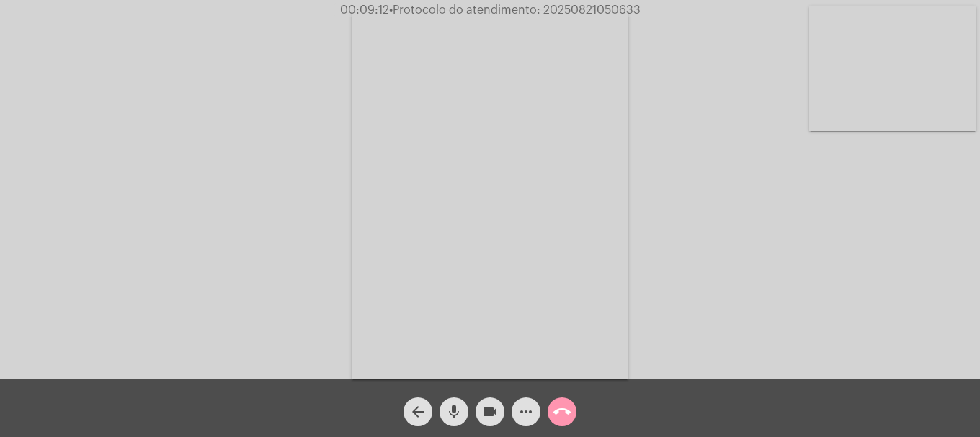
drag, startPoint x: 525, startPoint y: 433, endPoint x: 528, endPoint y: 425, distance: 8.4
click at [526, 429] on div "arrow_back mic videocam more_horiz call_end" at bounding box center [490, 409] width 980 height 58
click at [530, 421] on mat-icon "more_horiz" at bounding box center [525, 411] width 17 height 17
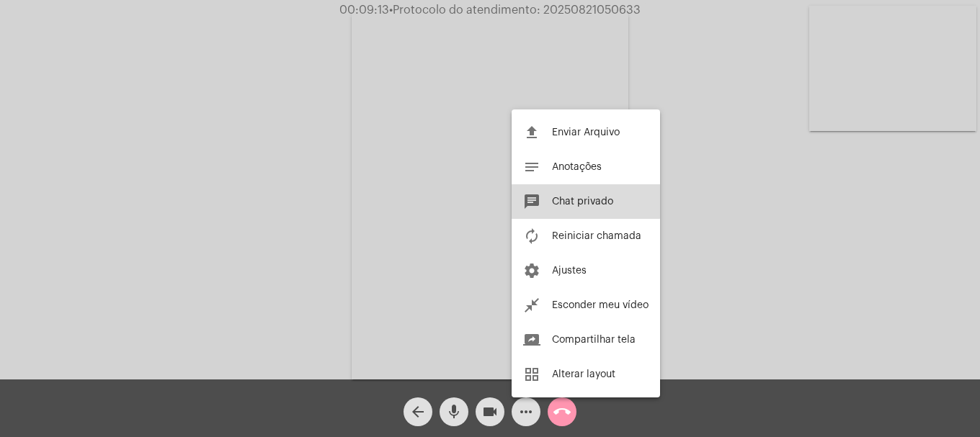
click at [541, 187] on button "chat Chat privado" at bounding box center [586, 201] width 148 height 35
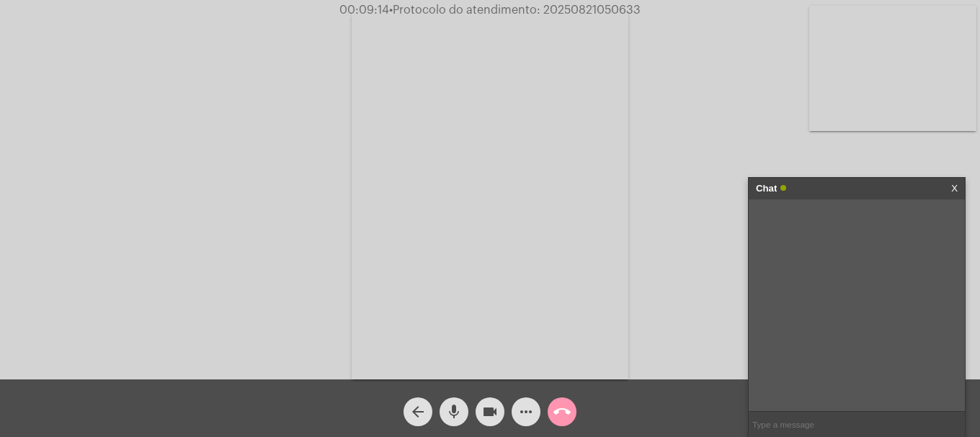
click at [829, 412] on input "text" at bounding box center [857, 424] width 216 height 25
paste input "20250821050633"
type input "20250821050633"
click at [572, 418] on button "call_end" at bounding box center [562, 412] width 29 height 29
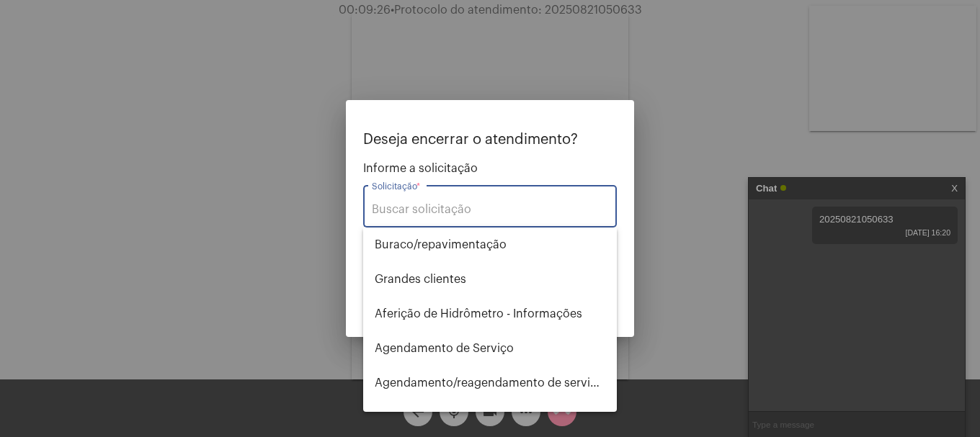
click at [501, 204] on input "Solicitação *" at bounding box center [490, 209] width 236 height 13
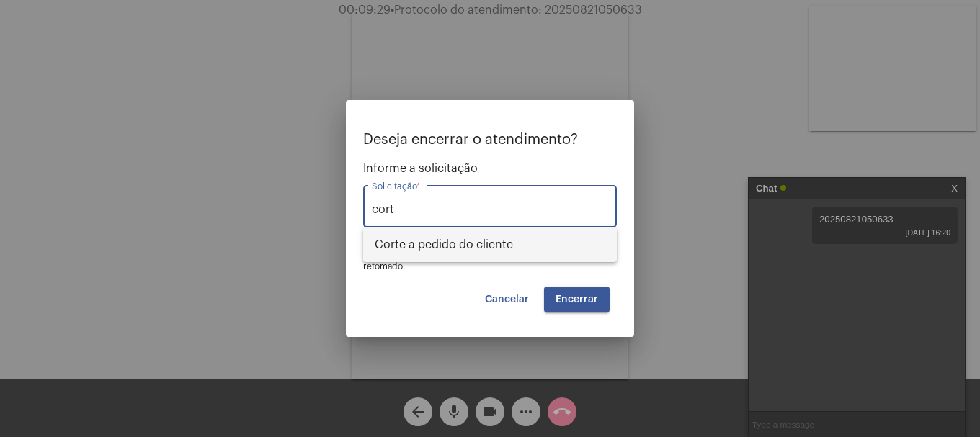
click at [493, 238] on span "Corte a pedido do cliente" at bounding box center [490, 245] width 231 height 35
type input "Corte a pedido do cliente"
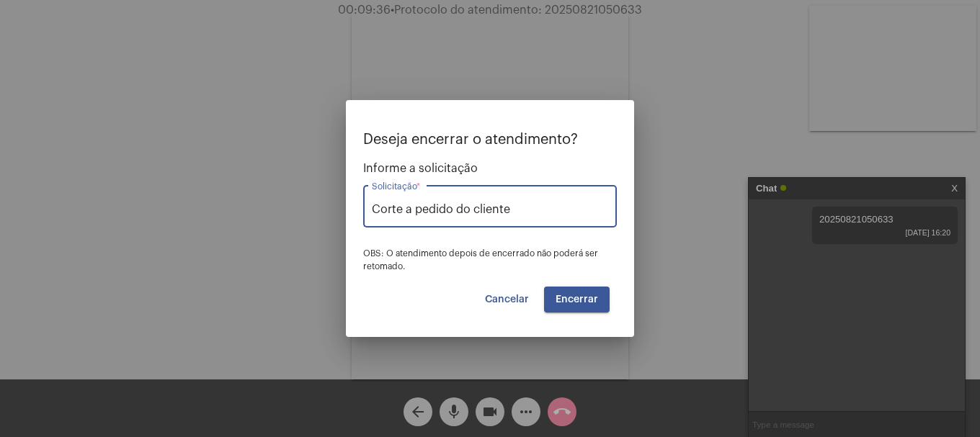
click at [602, 292] on button "Encerrar" at bounding box center [577, 300] width 66 height 26
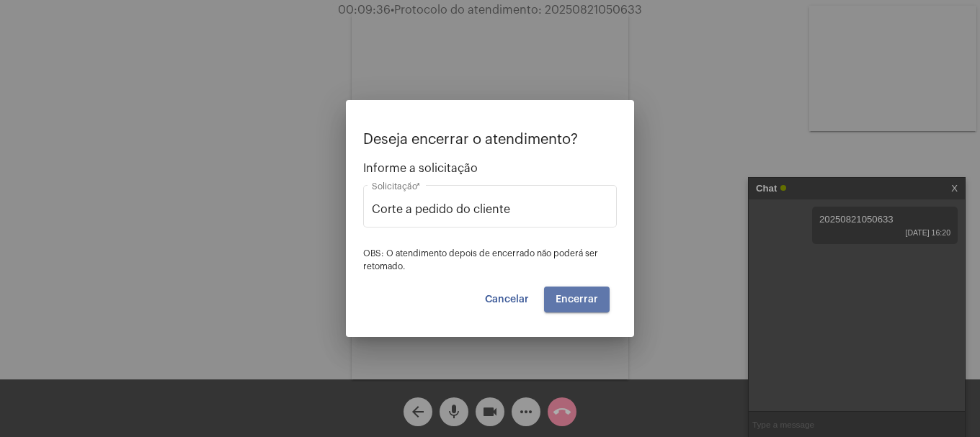
click at [602, 292] on button "Encerrar" at bounding box center [577, 300] width 66 height 26
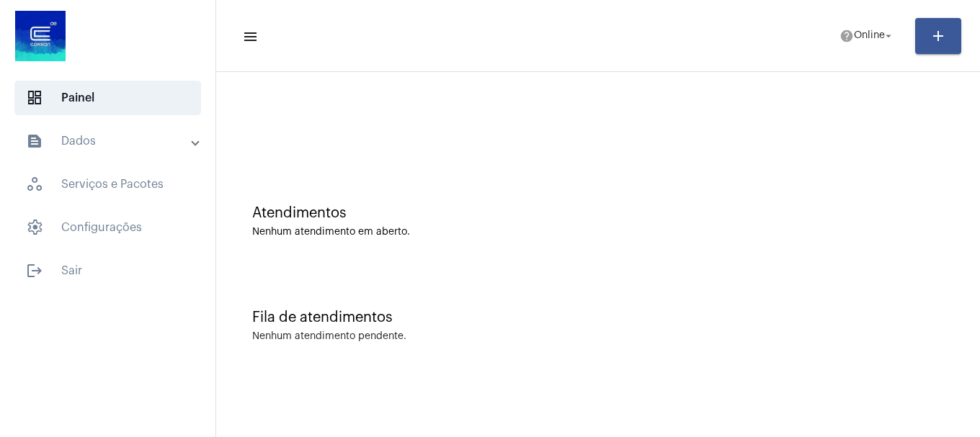
click at [509, 432] on mat-sidenav-content "menu help Online arrow_drop_down add Atendimentos Nenhum atendimento em aberto.…" at bounding box center [598, 218] width 764 height 437
